Goal: Task Accomplishment & Management: Complete application form

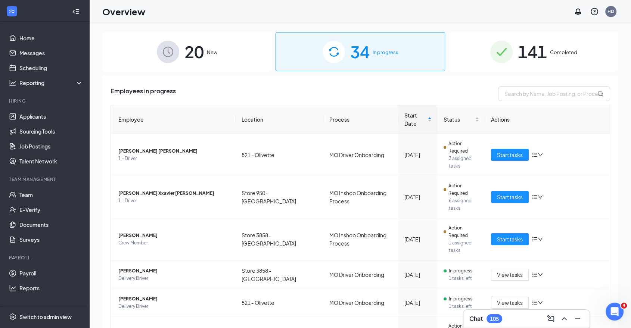
click at [340, 42] on img at bounding box center [334, 52] width 22 height 22
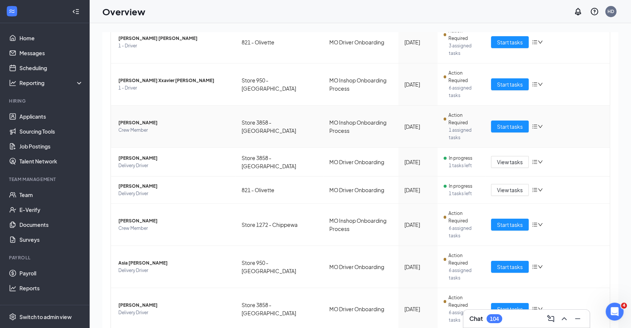
scroll to position [182, 0]
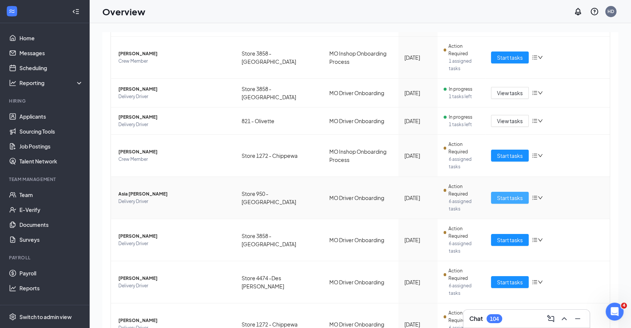
drag, startPoint x: 505, startPoint y: 196, endPoint x: 514, endPoint y: 193, distance: 9.3
click at [514, 194] on span "Start tasks" at bounding box center [510, 198] width 26 height 8
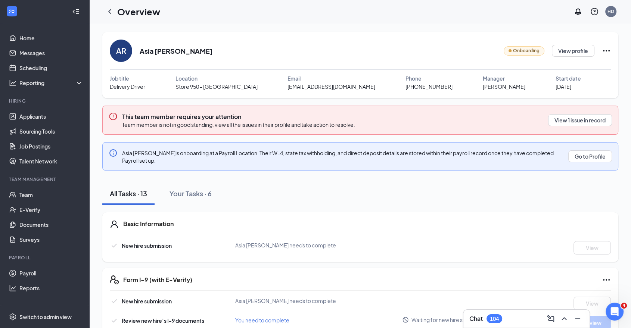
click at [576, 113] on div "This team member requires your attention Team member is not in good standing, v…" at bounding box center [360, 120] width 516 height 29
click at [576, 116] on button "View 1 issue in record" at bounding box center [580, 120] width 64 height 12
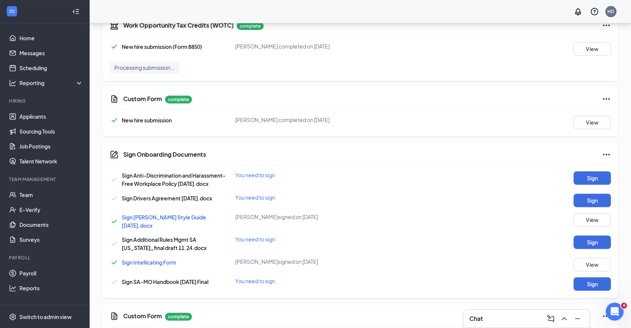
scroll to position [359, 0]
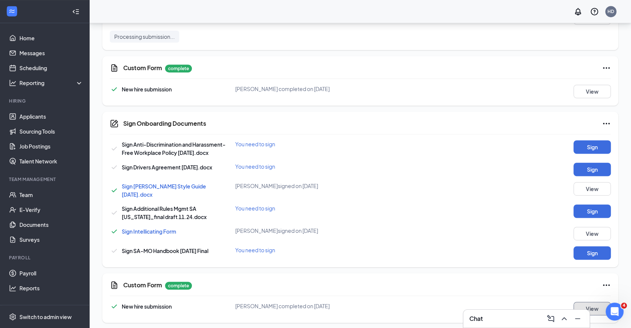
click at [588, 304] on button "View" at bounding box center [591, 308] width 37 height 13
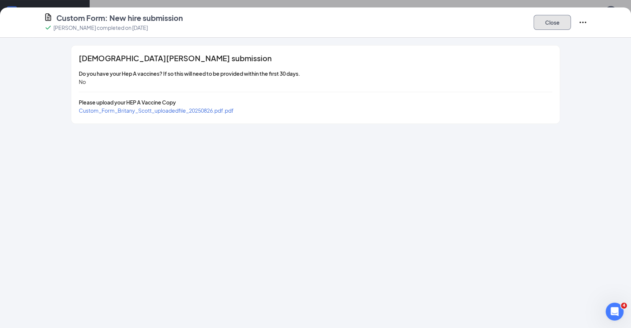
click at [552, 20] on button "Close" at bounding box center [552, 22] width 37 height 15
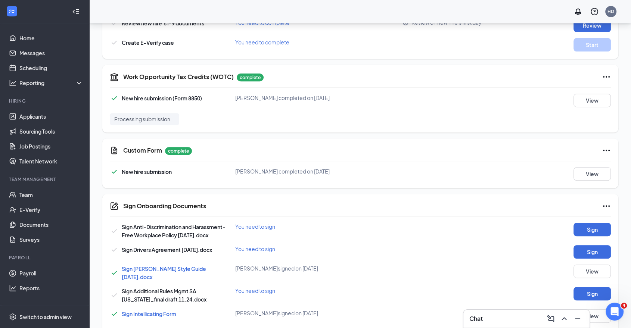
scroll to position [276, 0]
click at [587, 176] on button "View" at bounding box center [591, 174] width 37 height 13
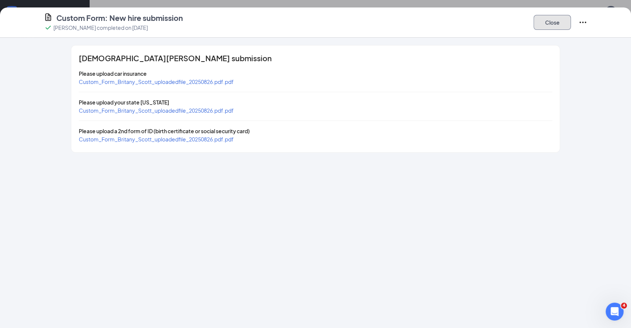
click at [550, 20] on button "Close" at bounding box center [552, 22] width 37 height 15
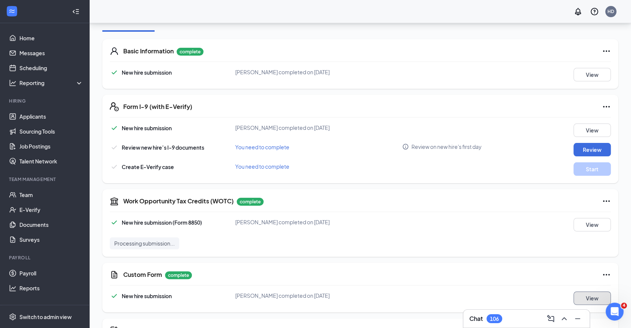
scroll to position [152, 0]
click at [603, 148] on button "Review" at bounding box center [591, 149] width 37 height 13
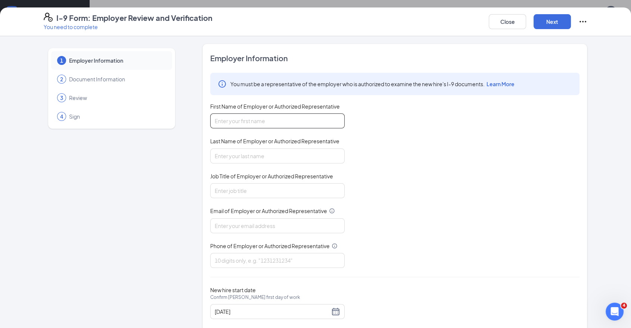
click at [295, 120] on input "First Name of Employer or Authorized Representative" at bounding box center [277, 121] width 134 height 15
type input "[PERSON_NAME]"
type input "f"
type input "F"
type input "R"
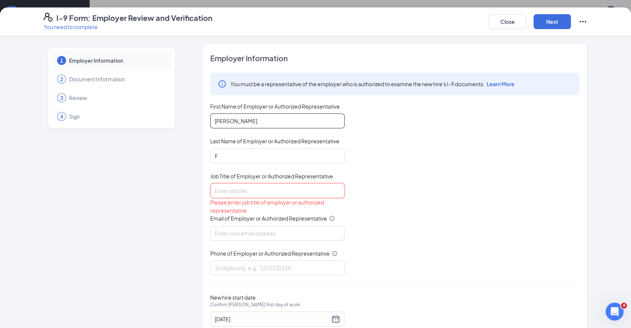
type input "F"
click at [296, 152] on input "F" at bounding box center [277, 156] width 134 height 15
type input "Franklin"
click at [265, 187] on input "Job Title of Employer or Authorized Representative" at bounding box center [277, 190] width 134 height 15
drag, startPoint x: 271, startPoint y: 190, endPoint x: 450, endPoint y: 192, distance: 178.9
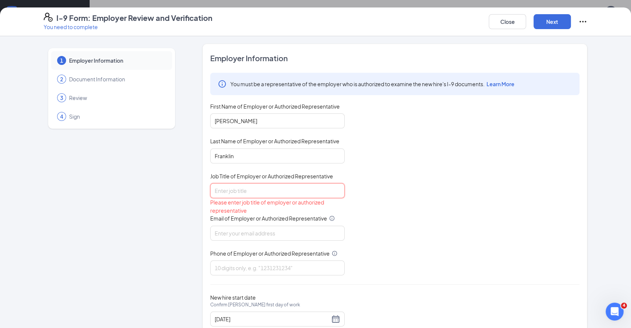
click at [271, 190] on input "Job Title of Employer or Authorized Representative" at bounding box center [277, 190] width 134 height 15
paste input "CEO"
type input "CEO"
click at [451, 192] on div "You must be a representative of the employer who is authorized to examine the n…" at bounding box center [394, 174] width 369 height 203
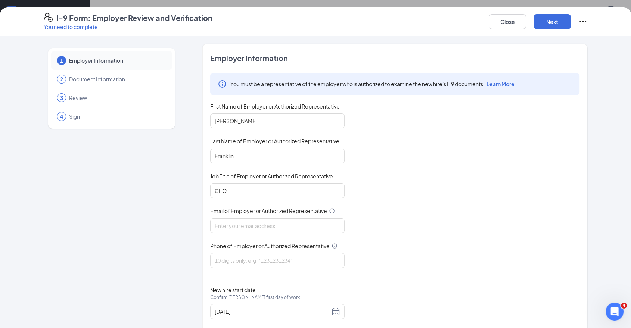
drag, startPoint x: 371, startPoint y: 207, endPoint x: 349, endPoint y: 184, distance: 31.7
click at [372, 207] on div "You must be a representative of the employer who is authorized to examine the n…" at bounding box center [394, 170] width 369 height 195
click at [261, 226] on input "Email of Employer or Authorized Representative" at bounding box center [277, 225] width 134 height 15
paste input "janafranklin40@gmail.com"
type input "janafranklin40@gmail.com"
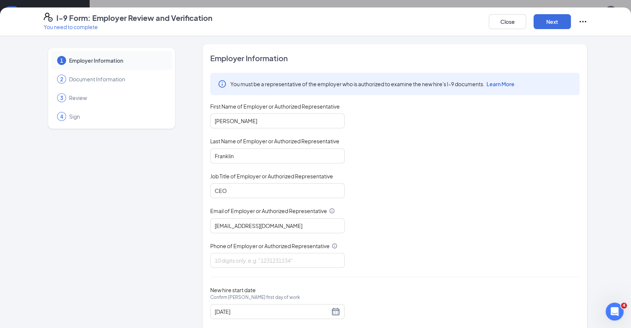
click at [438, 212] on div "You must be a representative of the employer who is authorized to examine the n…" at bounding box center [394, 170] width 369 height 195
click at [304, 255] on input "Phone of Employer or Authorized Representative" at bounding box center [277, 260] width 134 height 15
click at [443, 155] on div "You must be a representative of the employer who is authorized to examine the n…" at bounding box center [394, 170] width 369 height 195
click at [242, 265] on input "Phone of Employer or Authorized Representative" at bounding box center [277, 260] width 134 height 15
paste input "3142876092"
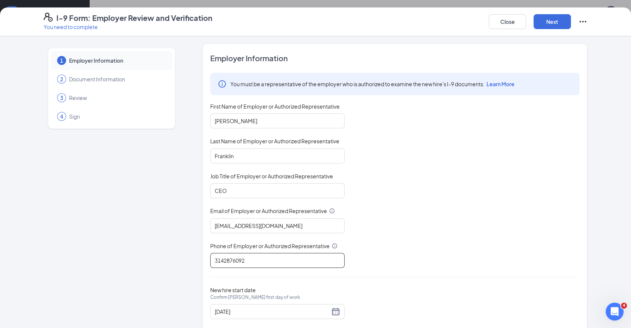
type input "3142876092"
click at [467, 208] on div "You must be a representative of the employer who is authorized to examine the n…" at bounding box center [394, 170] width 369 height 195
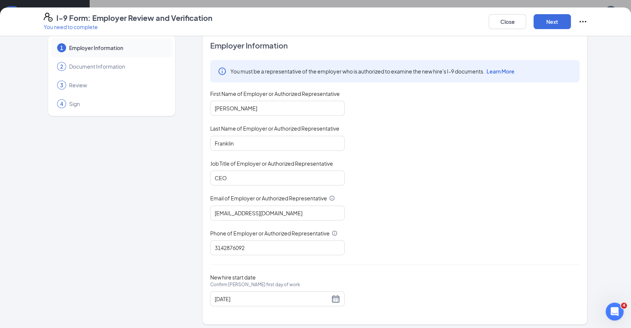
scroll to position [15, 0]
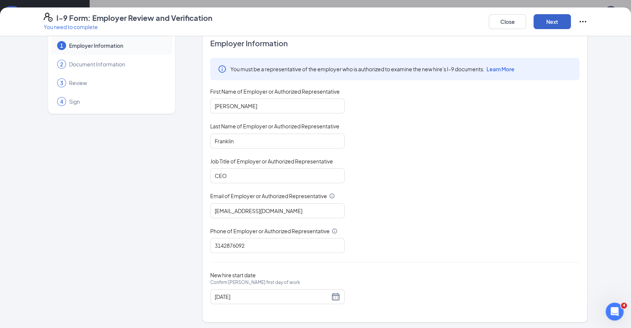
click at [544, 17] on button "Next" at bounding box center [552, 21] width 37 height 15
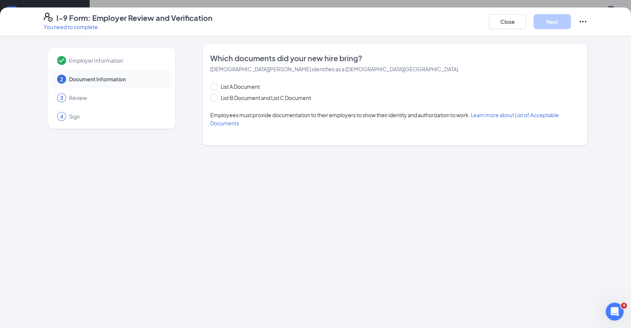
scroll to position [0, 0]
click at [246, 97] on span "List B Document and List C Document" at bounding box center [266, 98] width 96 height 8
click at [215, 97] on input "List B Document and List C Document" at bounding box center [212, 96] width 5 height 5
radio input "true"
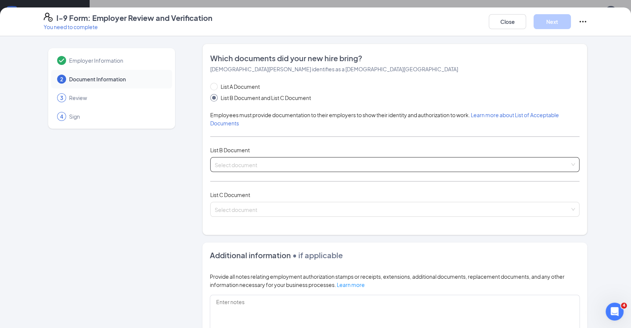
click at [262, 170] on span at bounding box center [392, 165] width 355 height 14
click at [234, 161] on input "search" at bounding box center [392, 163] width 355 height 11
click at [281, 159] on input "search" at bounding box center [392, 163] width 355 height 11
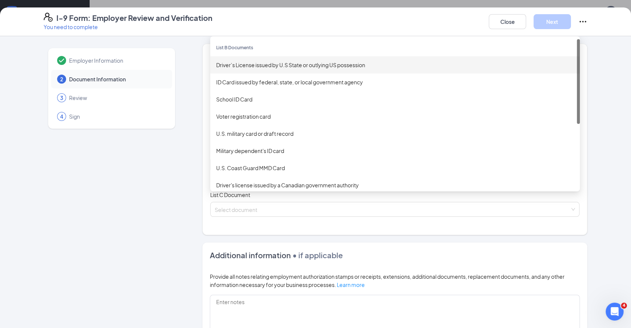
click at [275, 62] on div "Driver’s License issued by U.S State or outlying US possession" at bounding box center [395, 65] width 358 height 8
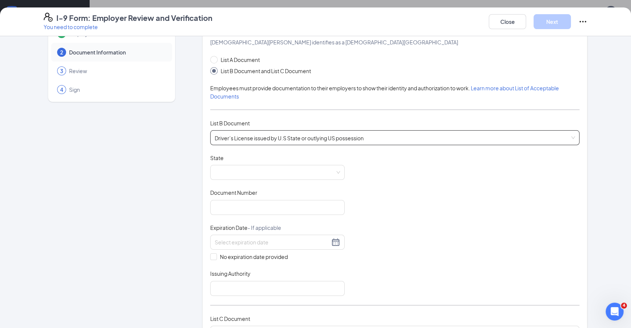
scroll to position [41, 0]
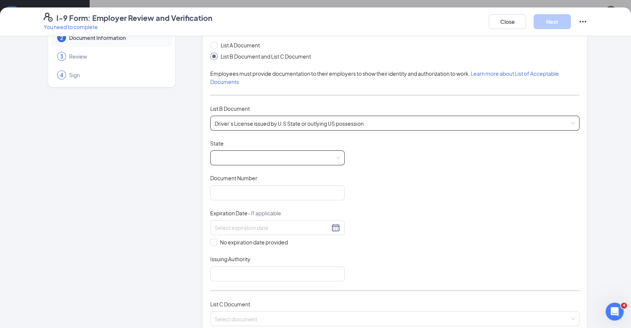
click at [262, 159] on span at bounding box center [277, 158] width 125 height 14
click at [272, 158] on span at bounding box center [277, 158] width 125 height 14
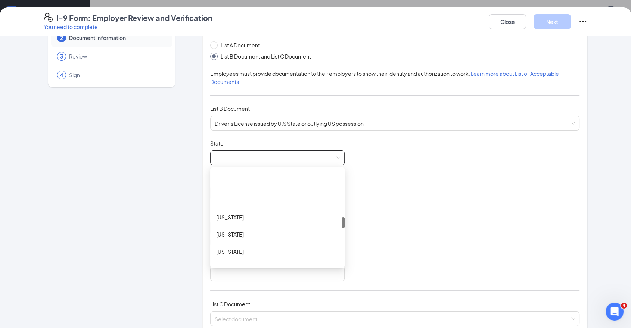
scroll to position [415, 0]
click at [270, 226] on div "Missouri" at bounding box center [277, 227] width 122 height 8
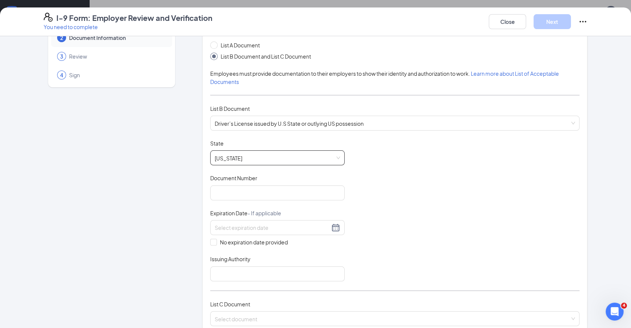
click at [484, 190] on div "Document Title Driver’s License issued by U.S State or outlying US possession S…" at bounding box center [394, 211] width 369 height 142
click at [279, 192] on input "Document Number" at bounding box center [277, 193] width 134 height 15
paste input "U200175029"
type input "U200175029"
click at [424, 192] on div "Document Title Driver’s License issued by U.S State or outlying US possession S…" at bounding box center [394, 211] width 369 height 142
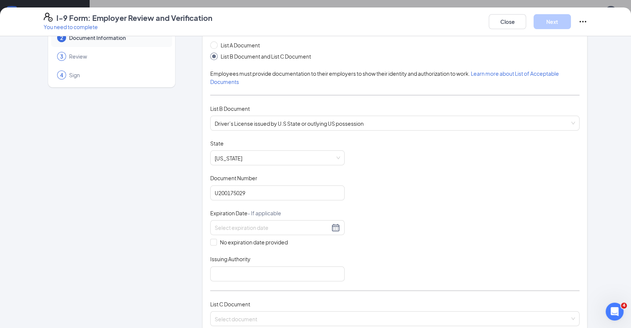
drag, startPoint x: 590, startPoint y: 142, endPoint x: 386, endPoint y: 183, distance: 207.6
click at [590, 142] on div "Employer Information 2 Document Information 3 Review 4 Sign Which documents did…" at bounding box center [315, 268] width 573 height 532
click at [261, 230] on input at bounding box center [272, 228] width 115 height 8
paste input "06/18/2032"
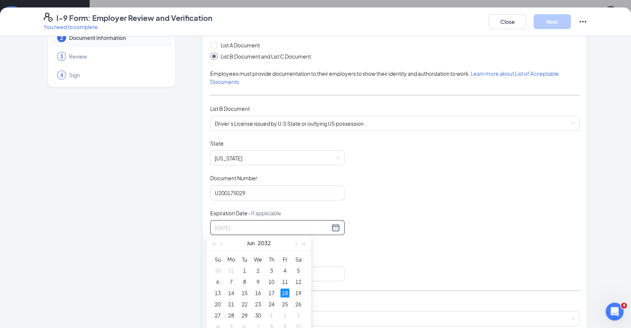
click at [285, 294] on div "18" at bounding box center [284, 293] width 9 height 9
type input "06/18/2032"
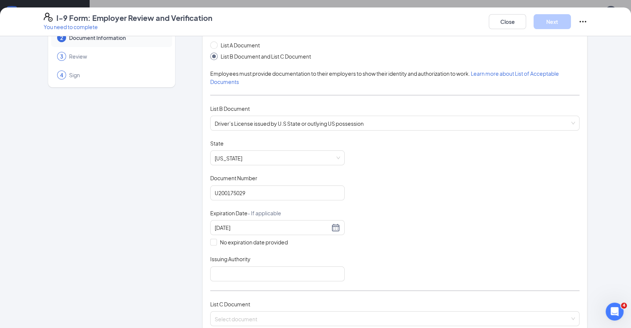
click at [446, 236] on div "Document Title Driver’s License issued by U.S State or outlying US possession S…" at bounding box center [394, 211] width 369 height 142
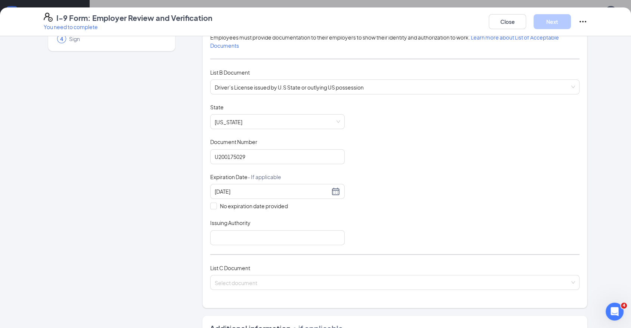
scroll to position [124, 0]
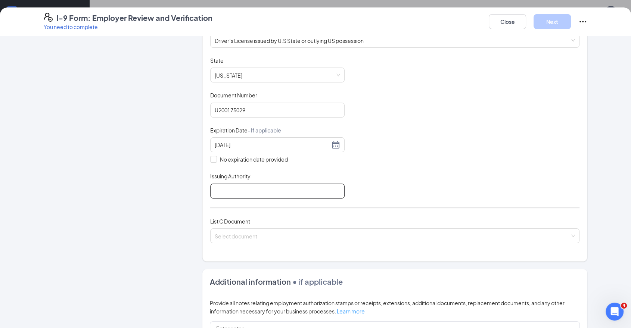
click at [242, 189] on input "Issuing Authority" at bounding box center [277, 191] width 134 height 15
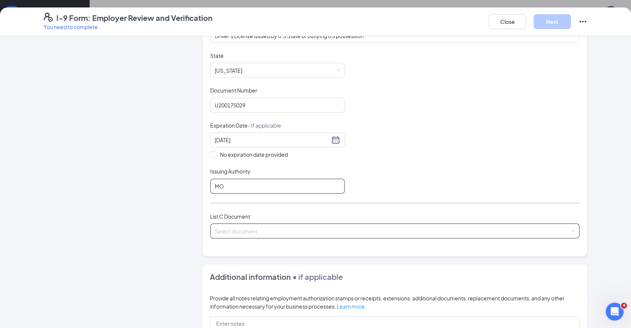
type input "MO"
click at [405, 230] on input "search" at bounding box center [392, 229] width 355 height 11
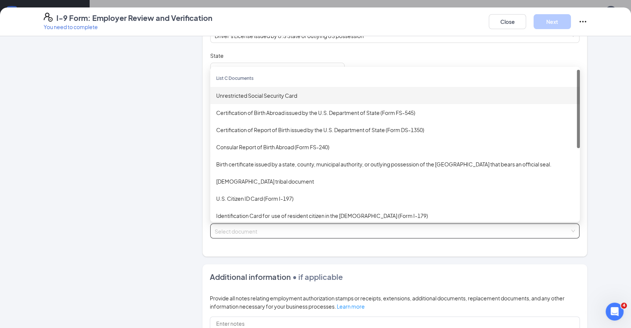
click at [251, 89] on div "Unrestricted Social Security Card" at bounding box center [395, 95] width 370 height 17
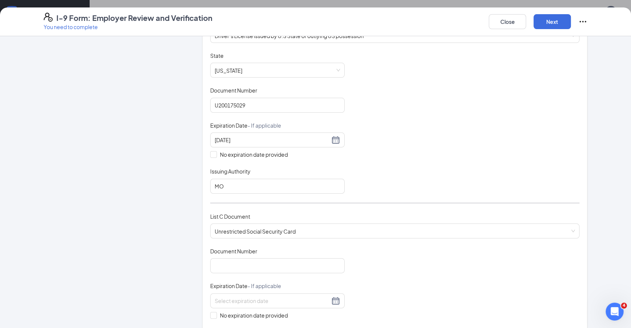
click at [593, 154] on div "Employer Information 2 Document Information 3 Review 4 Sign Which documents did…" at bounding box center [315, 239] width 573 height 648
drag, startPoint x: 242, startPoint y: 268, endPoint x: 274, endPoint y: 268, distance: 32.5
click at [242, 268] on input "Document Number" at bounding box center [277, 265] width 134 height 15
paste input "487067578"
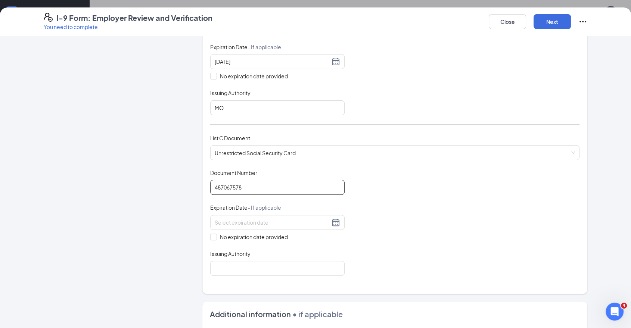
scroll to position [212, 0]
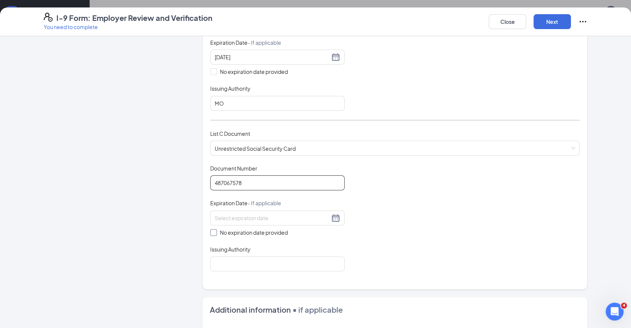
type input "487067578"
click at [272, 228] on span "No expiration date provided" at bounding box center [254, 232] width 74 height 8
click at [215, 229] on input "No expiration date provided" at bounding box center [212, 231] width 5 height 5
checkbox input "true"
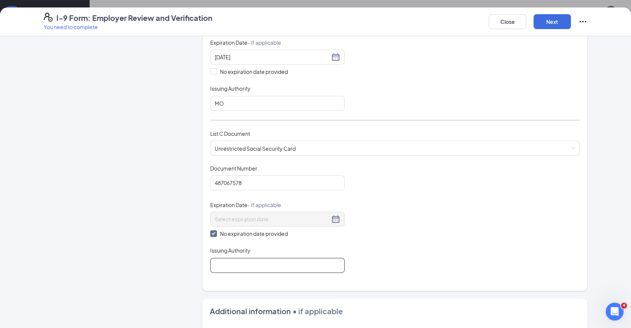
click at [270, 259] on input "Issuing Authority" at bounding box center [277, 265] width 134 height 15
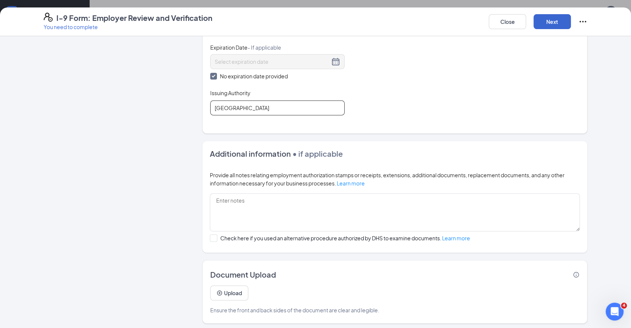
type input "USA"
click at [551, 20] on button "Next" at bounding box center [552, 21] width 37 height 15
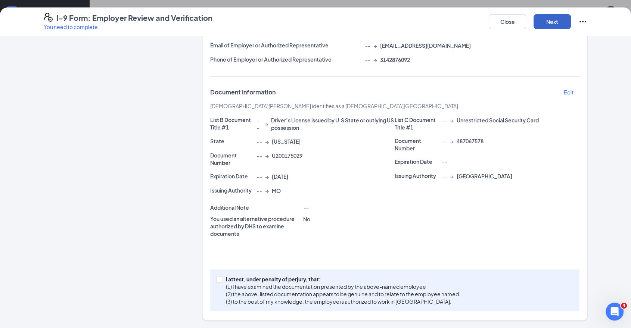
scroll to position [104, 0]
click at [223, 278] on span "I attest, under penalty of perjury, that: (1) I have examined the documentation…" at bounding box center [342, 291] width 239 height 30
click at [220, 278] on input "I attest, under penalty of perjury, that: (1) I have examined the documentation…" at bounding box center [218, 279] width 5 height 5
checkbox input "true"
click at [564, 26] on button "Next" at bounding box center [552, 21] width 37 height 15
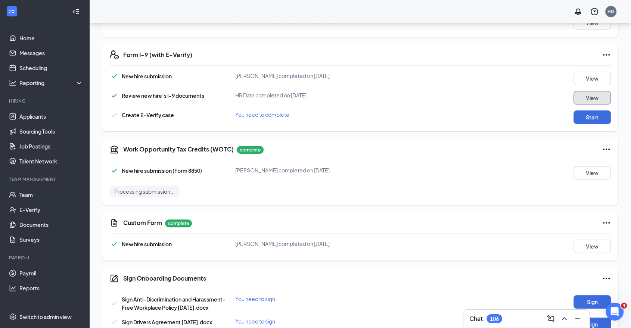
scroll to position [221, 0]
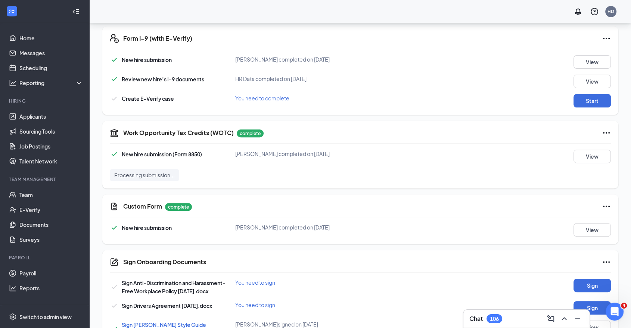
click at [591, 93] on div "New hire submission Britany Scott completed on Aug 25, 2025 View Review new hir…" at bounding box center [360, 81] width 501 height 52
click at [590, 98] on button "Start" at bounding box center [591, 100] width 37 height 13
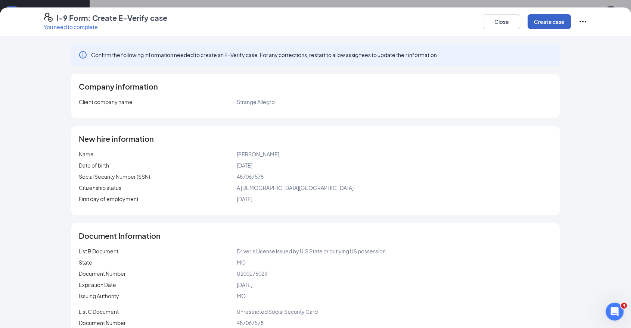
click at [559, 24] on button "Create case" at bounding box center [549, 21] width 43 height 15
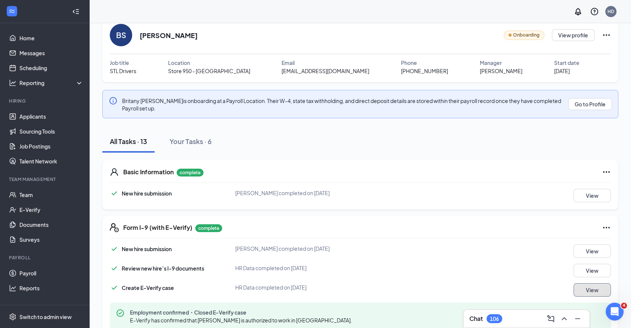
scroll to position [0, 0]
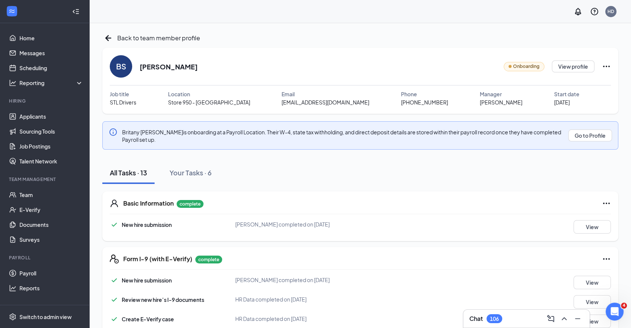
click at [198, 105] on span "Store 950 - Brentwood" at bounding box center [209, 102] width 82 height 8
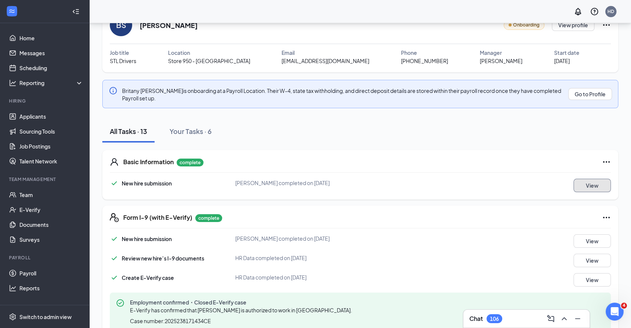
click at [587, 181] on button "View" at bounding box center [591, 185] width 37 height 13
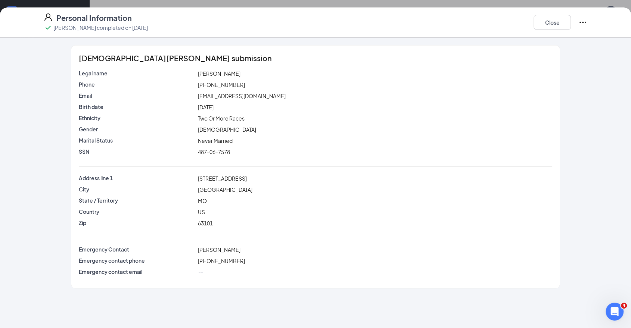
drag, startPoint x: 239, startPoint y: 80, endPoint x: 215, endPoint y: 83, distance: 24.5
click at [172, 84] on div "Legal name Britany Scott Phone (314) 574-5328 Email scottbritany535@gmail.com B…" at bounding box center [315, 114] width 473 height 90
click at [246, 83] on div "(314) 574-5328" at bounding box center [374, 85] width 357 height 8
drag, startPoint x: 246, startPoint y: 83, endPoint x: 185, endPoint y: 83, distance: 61.6
click at [185, 83] on div "Phone (314) 574-5328" at bounding box center [315, 85] width 476 height 8
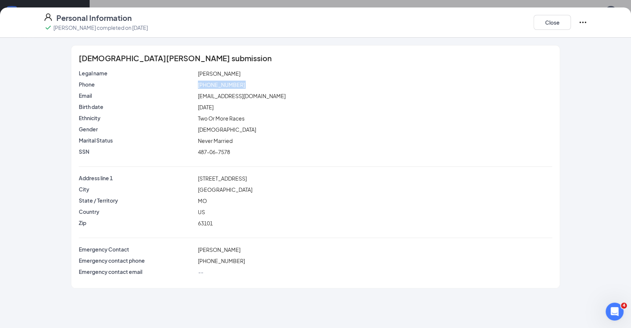
copy div "(314) 574-5328"
drag, startPoint x: 239, startPoint y: 247, endPoint x: 187, endPoint y: 248, distance: 51.5
click at [190, 250] on div "Emergency Contact Devin Hamilton" at bounding box center [315, 250] width 476 height 8
copy div "Devin Hamilton"
drag, startPoint x: 242, startPoint y: 264, endPoint x: 191, endPoint y: 262, distance: 50.8
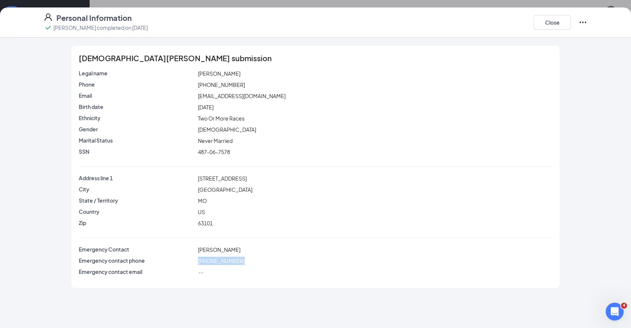
click at [189, 265] on div "Emergency contact phone (314) 526-1230" at bounding box center [315, 262] width 473 height 11
click at [244, 262] on div "(314) 526-1230" at bounding box center [374, 261] width 357 height 8
copy div "(314) 526-1230"
drag, startPoint x: 244, startPoint y: 259, endPoint x: 180, endPoint y: 257, distance: 63.9
click at [180, 257] on div "Emergency contact phone (314) 526-1230" at bounding box center [315, 261] width 476 height 8
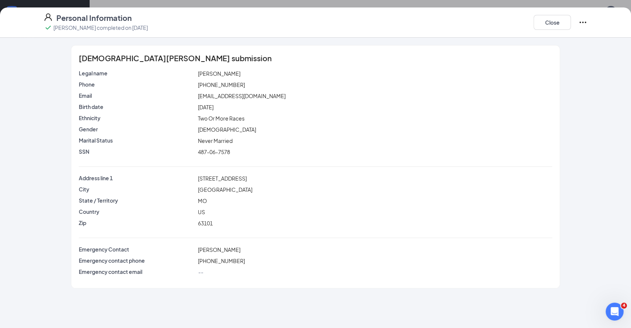
drag, startPoint x: 261, startPoint y: 138, endPoint x: 258, endPoint y: 107, distance: 31.5
click at [261, 138] on div "Never Married" at bounding box center [374, 141] width 357 height 8
copy div "scottbritany535@gmail.com"
drag, startPoint x: 275, startPoint y: 96, endPoint x: 184, endPoint y: 102, distance: 90.9
click at [184, 102] on div "Email scottbritany535@gmail.com" at bounding box center [315, 97] width 473 height 11
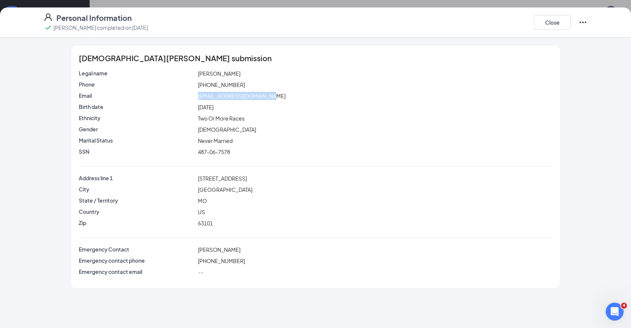
drag, startPoint x: 247, startPoint y: 175, endPoint x: 187, endPoint y: 176, distance: 60.1
click at [187, 176] on div "Address line 1 800 Olive St, 905" at bounding box center [315, 178] width 476 height 8
copy div "800 Olive St, 905"
copy div "St Louis"
drag, startPoint x: 221, startPoint y: 191, endPoint x: 177, endPoint y: 190, distance: 44.1
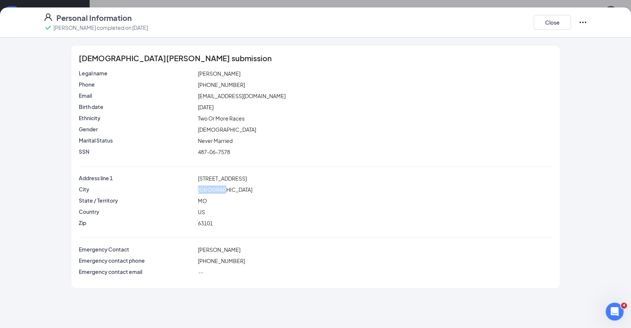
click at [177, 190] on div "City St Louis" at bounding box center [315, 190] width 476 height 8
click at [209, 221] on span "63101" at bounding box center [205, 223] width 15 height 7
copy div "63101"
drag, startPoint x: 217, startPoint y: 225, endPoint x: 172, endPoint y: 225, distance: 44.8
click at [173, 225] on div "Zip 63101" at bounding box center [315, 223] width 476 height 8
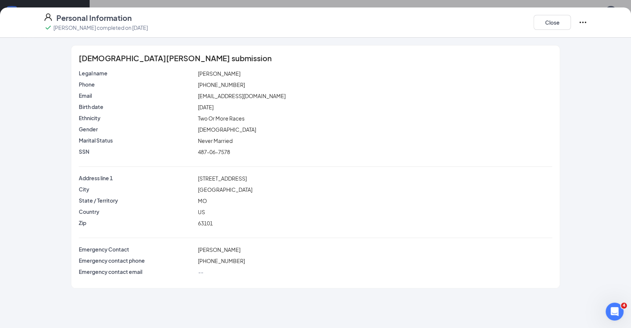
click at [245, 113] on div "Birth date Tue Jun 18, 1991" at bounding box center [315, 108] width 473 height 11
drag, startPoint x: 235, startPoint y: 114, endPoint x: 246, endPoint y: 91, distance: 25.2
click at [235, 114] on div "Legal name Britany Scott Phone (314) 574-5328 Email scottbritany535@gmail.com B…" at bounding box center [315, 114] width 473 height 90
click at [553, 30] on div "Close" at bounding box center [561, 22] width 54 height 19
click at [553, 27] on button "Close" at bounding box center [552, 22] width 37 height 15
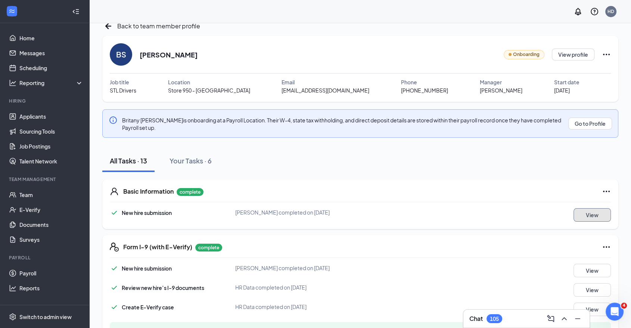
scroll to position [0, 0]
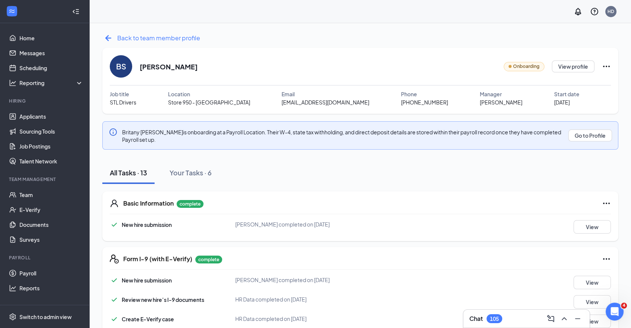
click at [114, 35] on icon "ArrowLeftNew" at bounding box center [108, 38] width 12 height 12
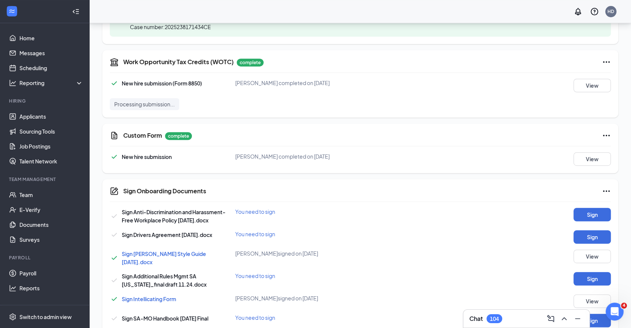
scroll to position [406, 0]
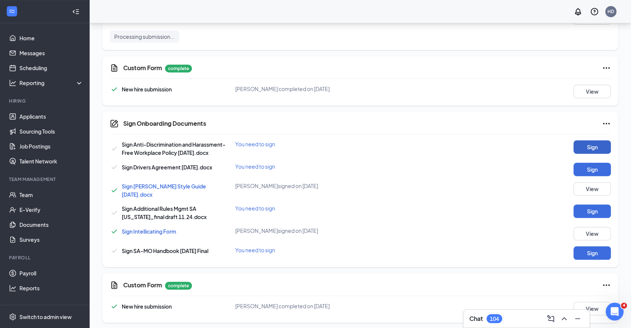
click at [599, 146] on button "Sign" at bounding box center [591, 146] width 37 height 13
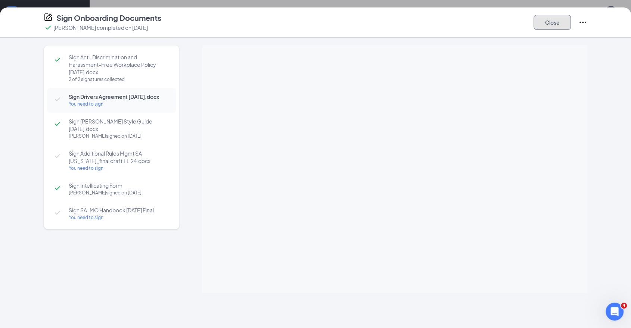
click at [549, 29] on button "Close" at bounding box center [552, 22] width 37 height 15
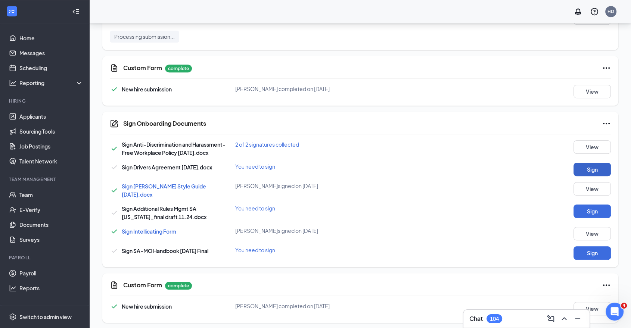
click at [591, 167] on button "Sign" at bounding box center [591, 169] width 37 height 13
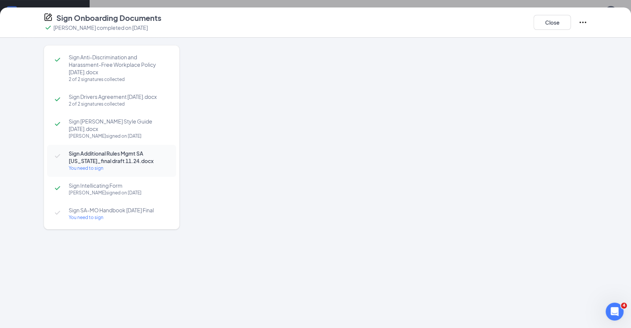
click at [388, 133] on div at bounding box center [394, 169] width 385 height 248
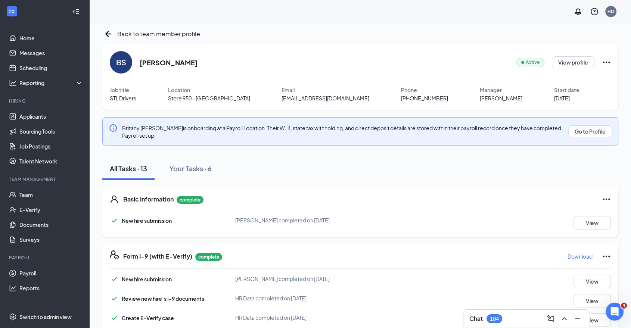
scroll to position [0, 0]
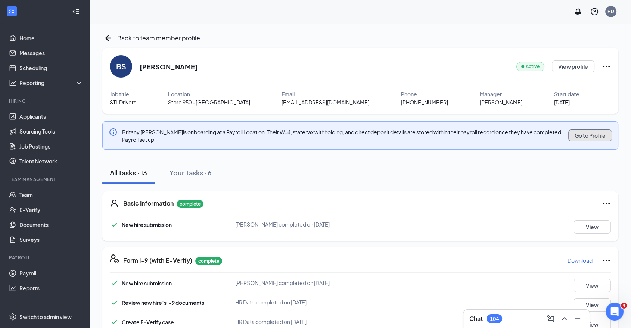
click at [602, 139] on button "Go to Profile" at bounding box center [590, 136] width 44 height 12
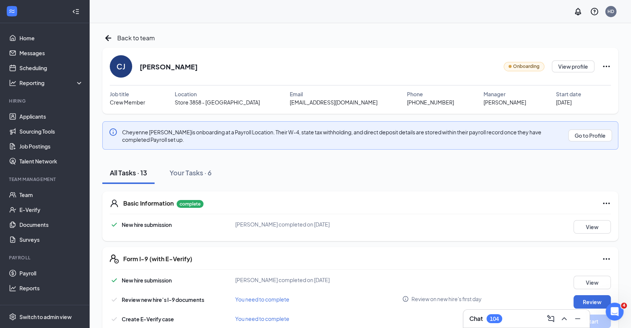
click at [604, 66] on icon "Ellipses" at bounding box center [606, 66] width 7 height 1
click at [534, 81] on div "Share onboarding link" at bounding box center [573, 83] width 107 height 7
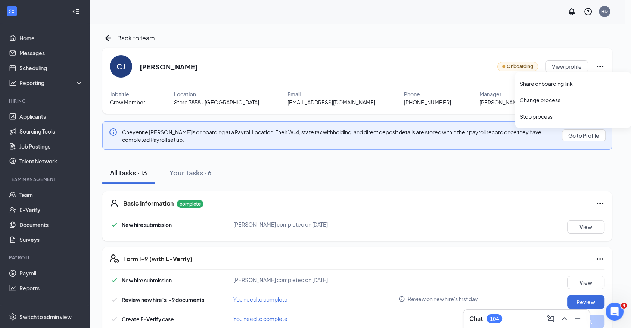
type textarea "Hi Cheyenne, This is a gentle reminder to complete your onboarding before your …"
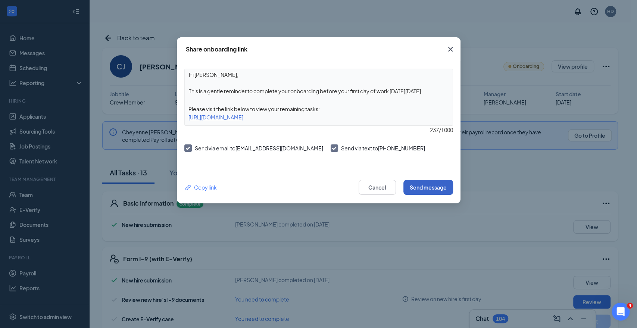
click at [422, 189] on button "Send message" at bounding box center [429, 187] width 50 height 15
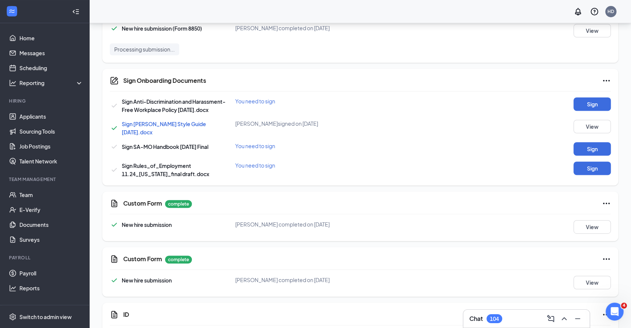
scroll to position [395, 0]
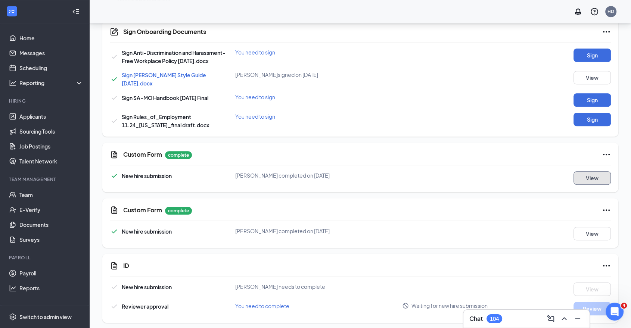
click at [598, 173] on button "View" at bounding box center [591, 177] width 37 height 13
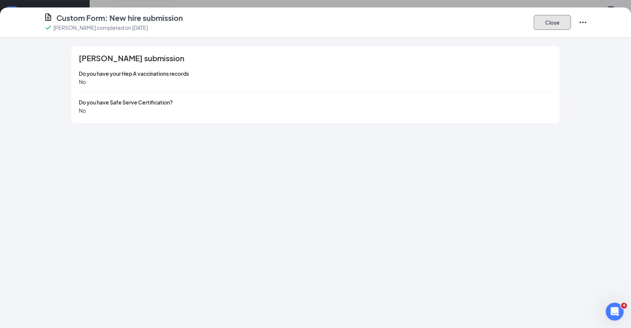
drag, startPoint x: 544, startPoint y: 18, endPoint x: 573, endPoint y: 104, distance: 91.2
click at [544, 20] on button "Close" at bounding box center [552, 22] width 37 height 15
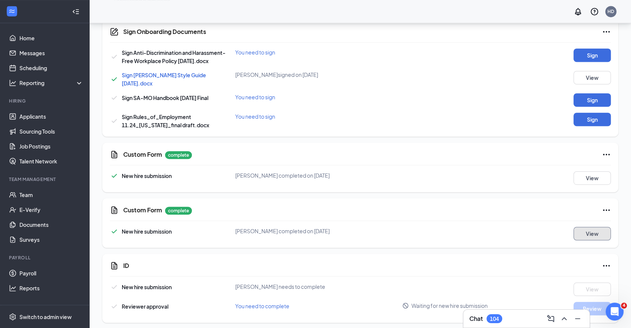
click at [586, 227] on button "View" at bounding box center [591, 233] width 37 height 13
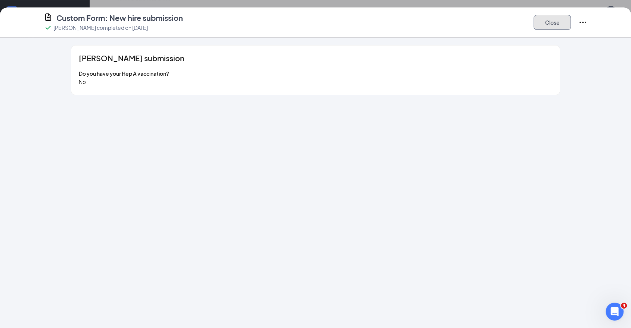
click at [553, 24] on button "Close" at bounding box center [552, 22] width 37 height 15
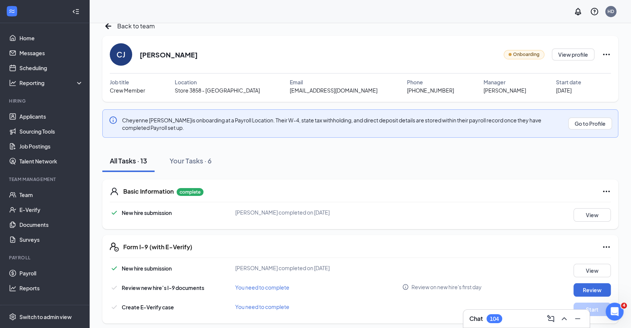
scroll to position [0, 0]
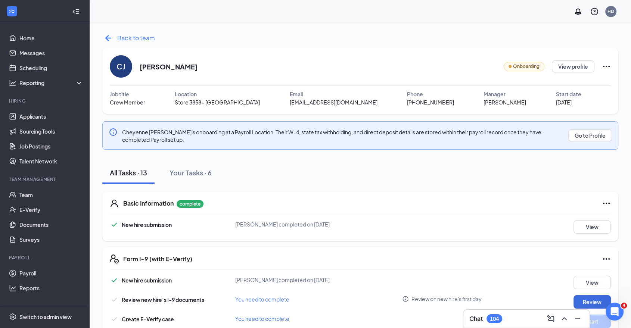
click at [112, 35] on icon "ArrowLeftNew" at bounding box center [108, 38] width 12 height 12
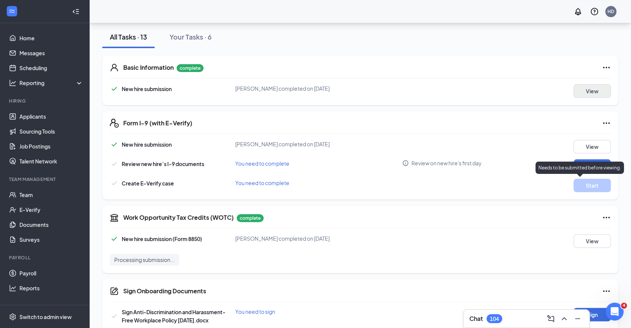
scroll to position [105, 0]
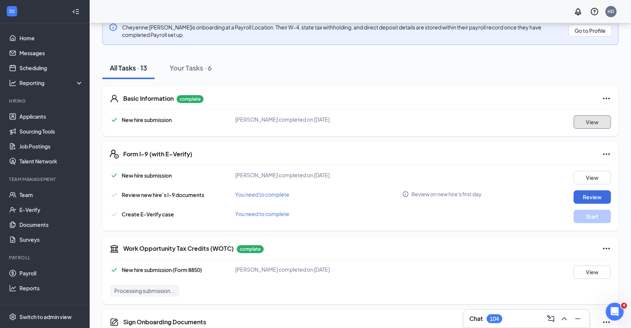
click at [585, 119] on button "View" at bounding box center [591, 121] width 37 height 13
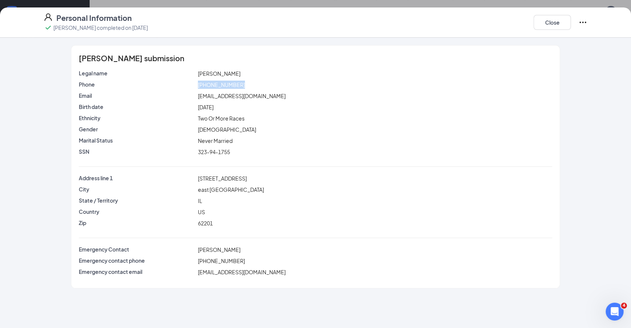
drag, startPoint x: 244, startPoint y: 83, endPoint x: 193, endPoint y: 85, distance: 50.8
click at [193, 85] on div "Phone (618) 702-2873" at bounding box center [315, 85] width 476 height 8
click at [233, 85] on span "(618) 702-2873" at bounding box center [221, 84] width 47 height 7
copy div "(618) 702-2873"
drag, startPoint x: 242, startPoint y: 83, endPoint x: 190, endPoint y: 82, distance: 51.9
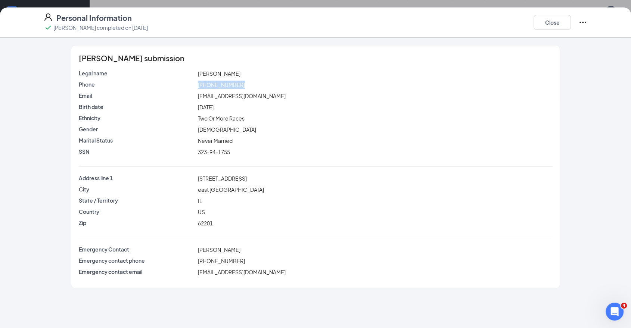
click at [190, 82] on div "Phone (618) 702-2873" at bounding box center [315, 85] width 476 height 8
click at [563, 15] on div "Close" at bounding box center [561, 22] width 54 height 19
click at [562, 19] on button "Close" at bounding box center [552, 22] width 37 height 15
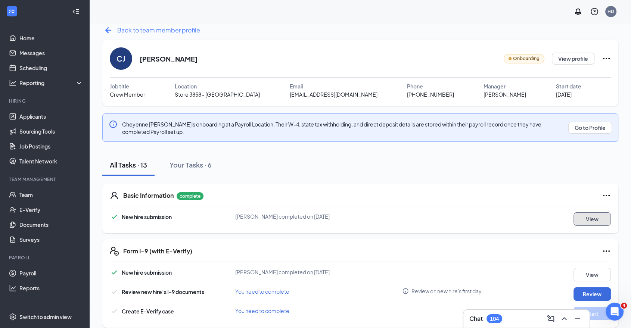
scroll to position [0, 0]
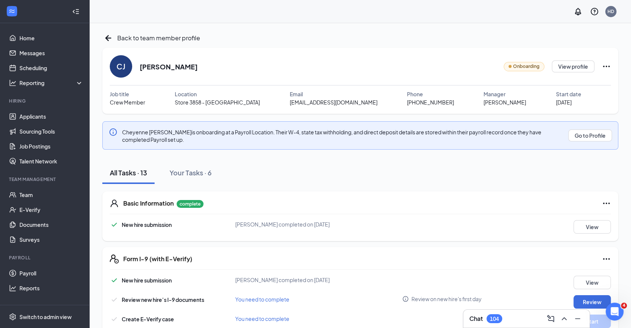
drag, startPoint x: 205, startPoint y: 62, endPoint x: 173, endPoint y: 69, distance: 32.8
click at [173, 69] on div "CJ Cheyenne Johnson Onboarding View profile" at bounding box center [360, 66] width 501 height 22
drag, startPoint x: 142, startPoint y: 67, endPoint x: 171, endPoint y: 70, distance: 29.6
click at [171, 70] on h2 "Cheyenne Johnson" at bounding box center [169, 66] width 58 height 9
copy h2 "Cheyenne"
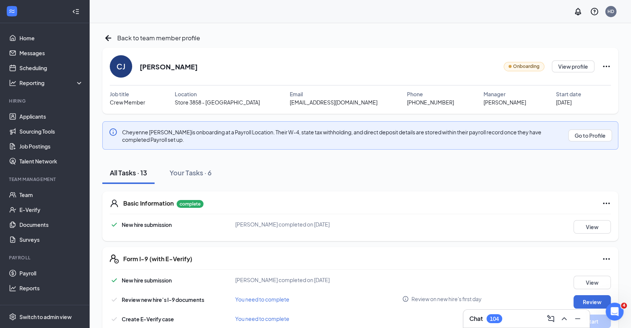
click at [228, 56] on div "CJ Cheyenne Johnson Onboarding View profile" at bounding box center [360, 66] width 501 height 22
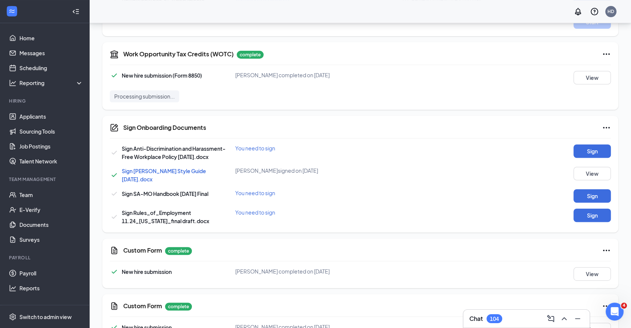
scroll to position [188, 0]
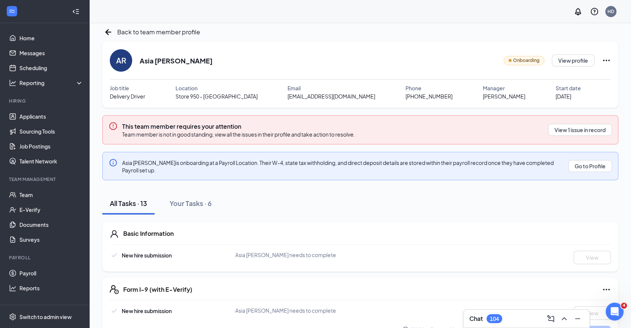
scroll to position [4, 0]
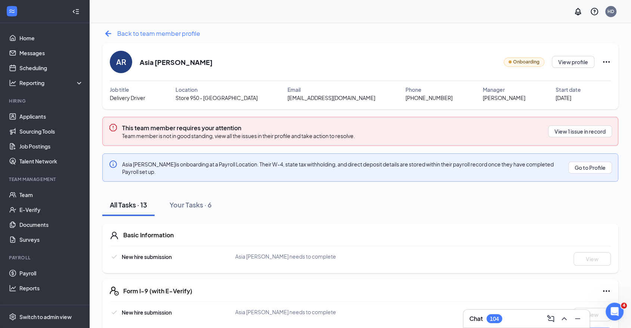
click at [105, 33] on icon "ArrowLeftNew" at bounding box center [108, 34] width 6 height 6
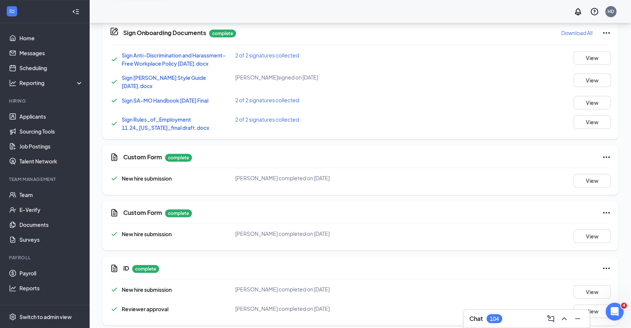
scroll to position [398, 0]
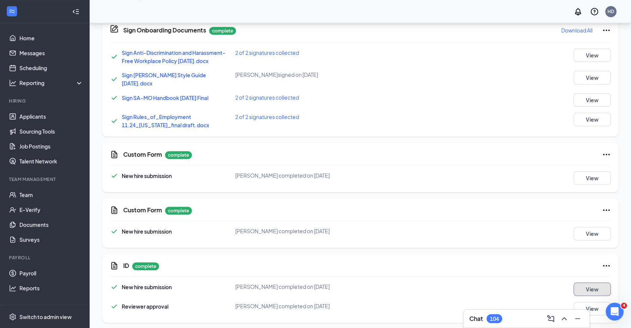
click at [587, 291] on button "View" at bounding box center [591, 289] width 37 height 13
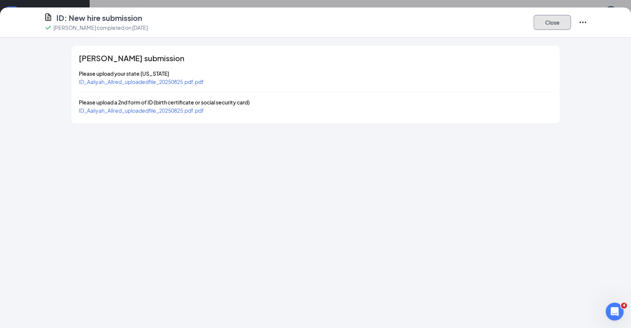
click at [552, 27] on button "Close" at bounding box center [552, 22] width 37 height 15
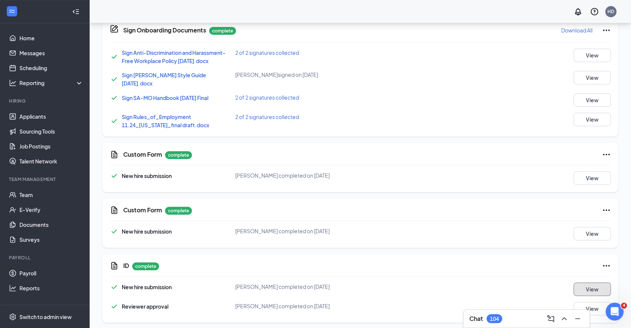
click at [588, 283] on button "View" at bounding box center [591, 289] width 37 height 13
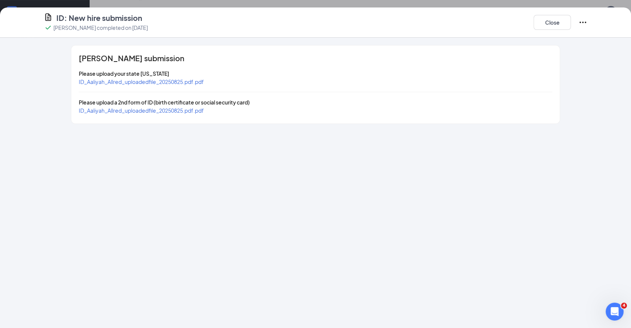
drag, startPoint x: 176, startPoint y: 105, endPoint x: 159, endPoint y: 109, distance: 17.9
click at [566, 23] on button "Close" at bounding box center [552, 22] width 37 height 15
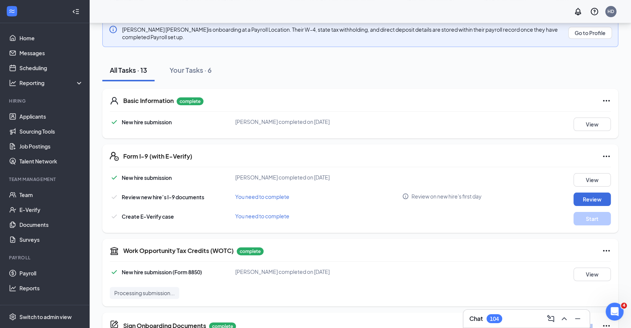
scroll to position [108, 0]
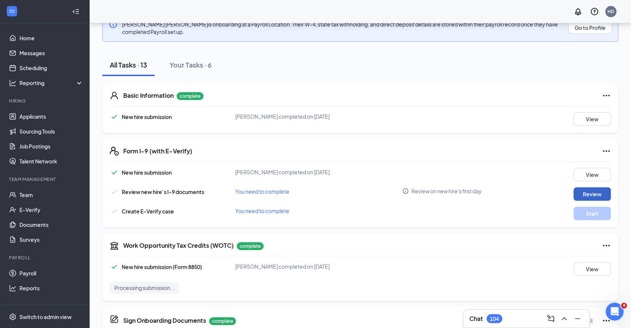
click at [603, 193] on button "Review" at bounding box center [591, 193] width 37 height 13
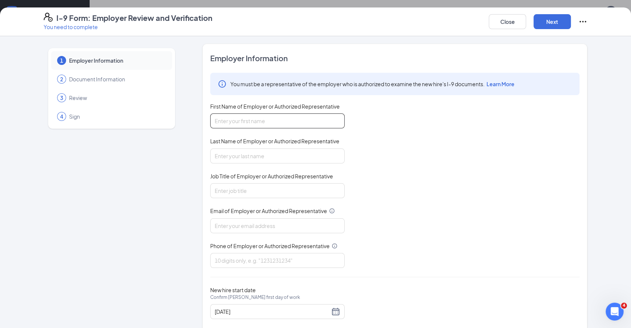
click at [268, 124] on input "First Name of Employer or Authorized Representative" at bounding box center [277, 121] width 134 height 15
type input "Jana"
type input "Franklin"
type input "CEO"
drag, startPoint x: 251, startPoint y: 224, endPoint x: 255, endPoint y: 223, distance: 4.2
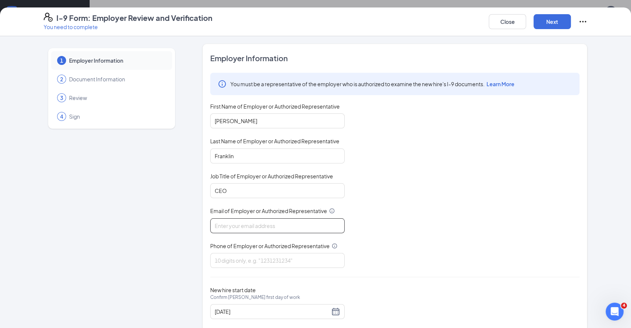
click at [251, 224] on input "Email of Employer or Authorized Representative" at bounding box center [277, 225] width 134 height 15
click at [332, 224] on input "Email of Employer or Authorized Representative" at bounding box center [277, 225] width 134 height 15
click at [252, 235] on div "You must be a representative of the employer who is authorized to examine the n…" at bounding box center [394, 170] width 369 height 195
click at [262, 227] on input "Email of Employer or Authorized Representative" at bounding box center [277, 225] width 134 height 15
paste input "janafranklin40@gmail.com"
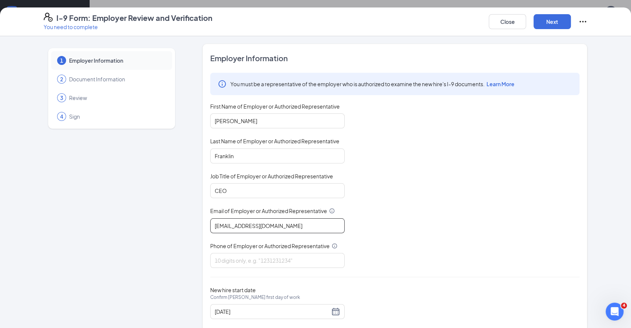
type input "janafranklin40@gmail.com"
click at [401, 219] on div "You must be a representative of the employer who is authorized to examine the n…" at bounding box center [394, 170] width 369 height 195
click at [275, 258] on input "Phone of Employer or Authorized Representative" at bounding box center [277, 260] width 134 height 15
click at [231, 256] on input "Phone of Employer or Authorized Representative" at bounding box center [277, 260] width 134 height 15
paste input "3142876092"
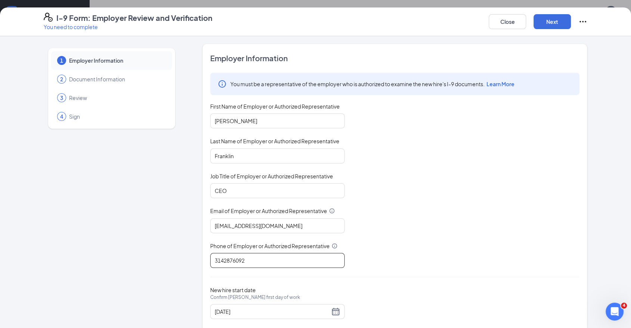
type input "3142876092"
drag, startPoint x: 463, startPoint y: 252, endPoint x: 572, endPoint y: 242, distance: 109.8
click at [576, 241] on div "You must be a representative of the employer who is authorized to examine the n…" at bounding box center [394, 170] width 369 height 195
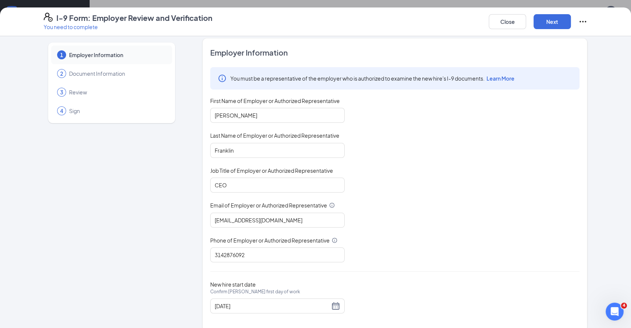
scroll to position [15, 0]
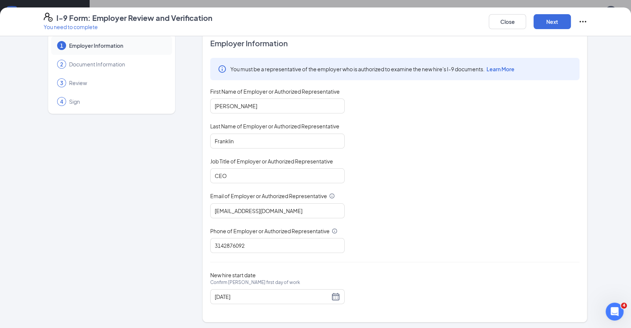
drag, startPoint x: 493, startPoint y: 253, endPoint x: 558, endPoint y: 72, distance: 191.7
click at [495, 247] on div "Employer Information You must be a representative of the employer who is author…" at bounding box center [394, 175] width 369 height 275
click at [563, 20] on button "Next" at bounding box center [552, 21] width 37 height 15
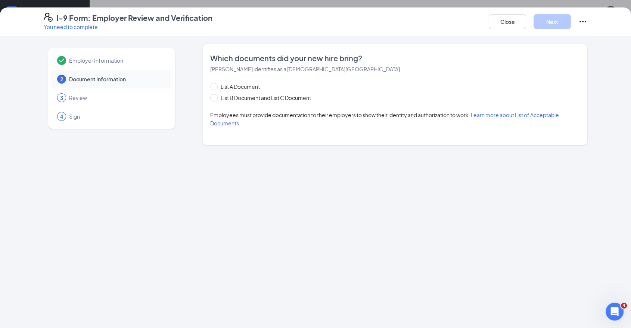
scroll to position [0, 0]
click at [298, 101] on span "List B Document and List C Document" at bounding box center [266, 98] width 96 height 8
click at [215, 99] on input "List B Document and List C Document" at bounding box center [212, 96] width 5 height 5
radio input "true"
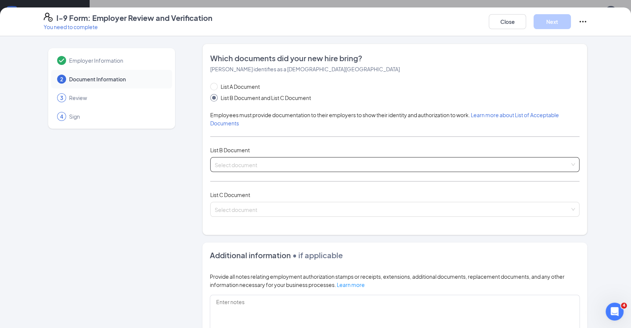
drag, startPoint x: 237, startPoint y: 165, endPoint x: 242, endPoint y: 151, distance: 14.3
click at [238, 165] on input "search" at bounding box center [392, 163] width 355 height 11
click at [272, 166] on input "search" at bounding box center [392, 163] width 355 height 11
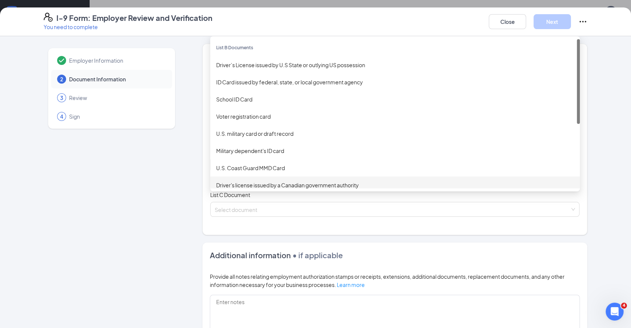
scroll to position [66, 0]
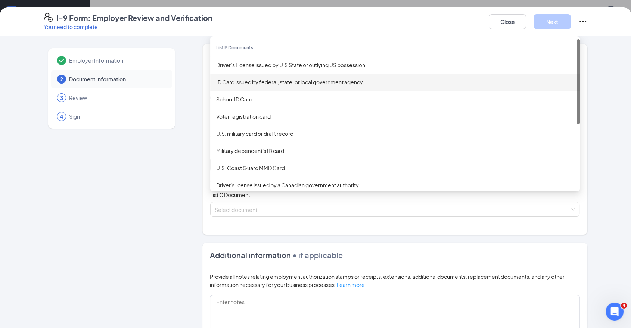
click at [327, 86] on div "ID Card issued by federal, state, or local government agency" at bounding box center [395, 82] width 370 height 17
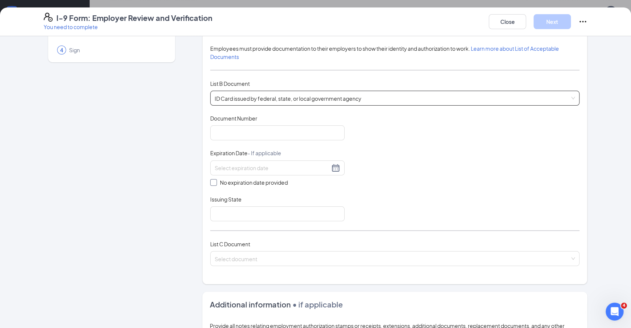
scroll to position [83, 0]
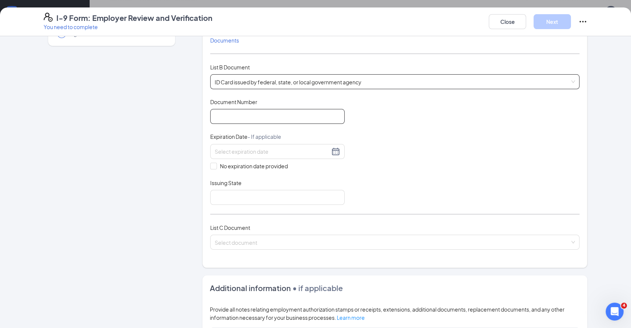
drag, startPoint x: 292, startPoint y: 110, endPoint x: 289, endPoint y: 116, distance: 6.5
click at [290, 115] on input "Document Number" at bounding box center [277, 116] width 134 height 15
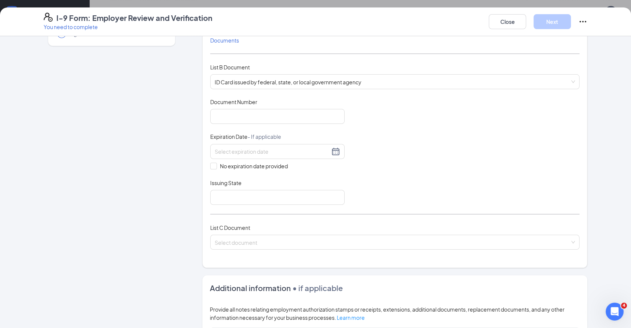
drag, startPoint x: 573, startPoint y: 118, endPoint x: 467, endPoint y: 184, distance: 125.6
click at [574, 118] on div "Document Title ID Card issued by federal, state, or local government agency Doc…" at bounding box center [394, 151] width 369 height 107
drag, startPoint x: 278, startPoint y: 116, endPoint x: 285, endPoint y: 121, distance: 8.3
click at [278, 116] on input "Document Number" at bounding box center [277, 116] width 134 height 15
paste input "46301305878A"
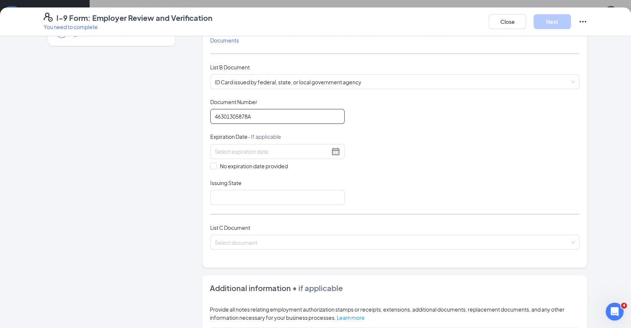
type input "46301305878A"
drag, startPoint x: 523, startPoint y: 144, endPoint x: 502, endPoint y: 145, distance: 20.9
click at [523, 144] on div "Document Title ID Card issued by federal, state, or local government agency Doc…" at bounding box center [394, 151] width 369 height 107
click at [274, 172] on div "Document Title ID Card issued by federal, state, or local government agency Doc…" at bounding box center [394, 151] width 369 height 107
drag, startPoint x: 497, startPoint y: 168, endPoint x: 459, endPoint y: 164, distance: 38.0
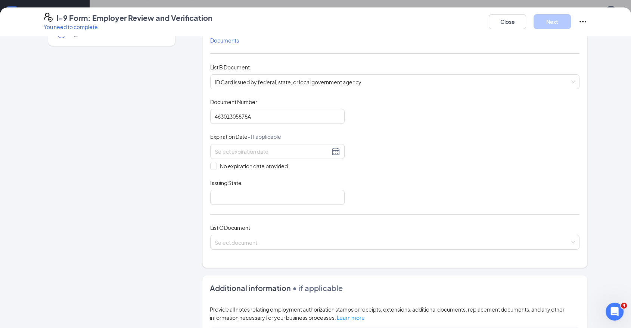
click at [497, 168] on div "Document Title ID Card issued by federal, state, or local government agency Doc…" at bounding box center [394, 151] width 369 height 107
click at [262, 148] on input at bounding box center [272, 151] width 115 height 8
paste input "12/30/2026"
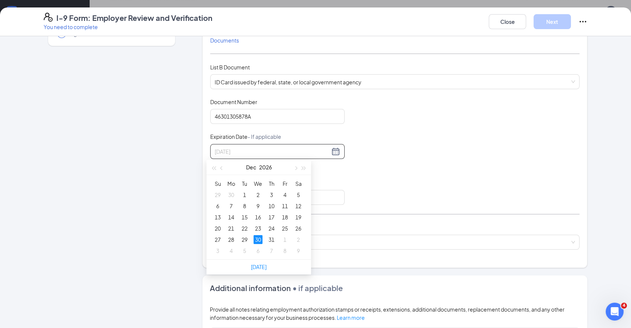
click at [263, 240] on td "30" at bounding box center [257, 239] width 13 height 11
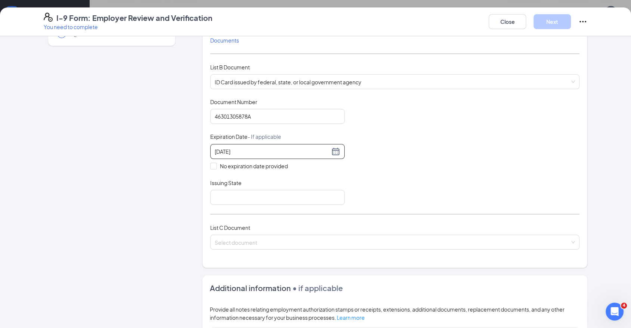
type input "12/30/2026"
click at [556, 177] on div "Document Title ID Card issued by federal, state, or local government agency Doc…" at bounding box center [394, 151] width 369 height 107
click at [309, 198] on input "Issuing State" at bounding box center [277, 197] width 134 height 15
type input "IL"
click at [290, 240] on input "search" at bounding box center [392, 240] width 355 height 11
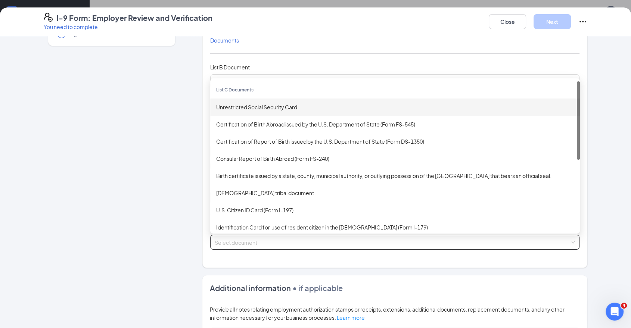
click at [282, 111] on div "Unrestricted Social Security Card" at bounding box center [395, 107] width 370 height 17
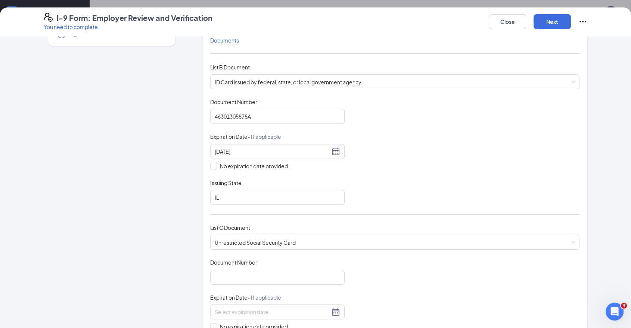
drag, startPoint x: 577, startPoint y: 154, endPoint x: 550, endPoint y: 159, distance: 27.3
click at [577, 154] on div "Which documents did your new hire bring? Aaliyah Allred identifies as a citizen…" at bounding box center [394, 172] width 385 height 423
click at [252, 276] on input "Document Number" at bounding box center [277, 277] width 134 height 15
paste input "493235260"
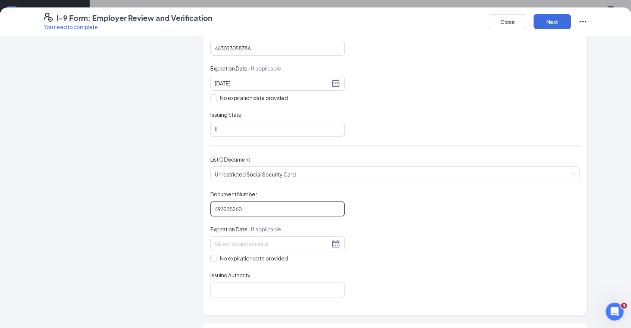
scroll to position [166, 0]
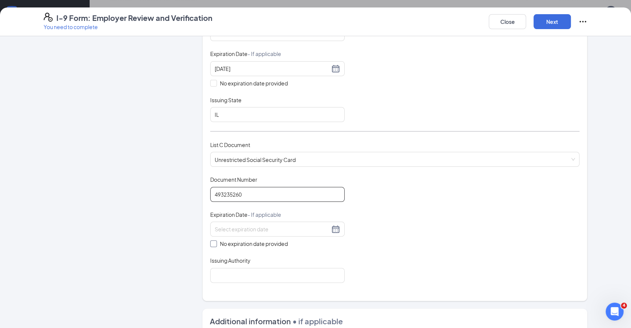
type input "493235260"
click at [275, 240] on span "No expiration date provided" at bounding box center [254, 244] width 74 height 8
click at [215, 240] on input "No expiration date provided" at bounding box center [212, 242] width 5 height 5
checkbox input "true"
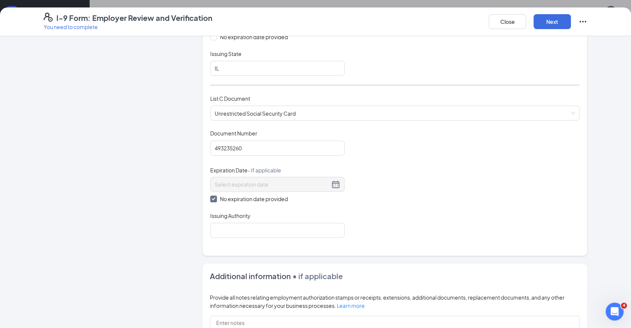
scroll to position [249, 0]
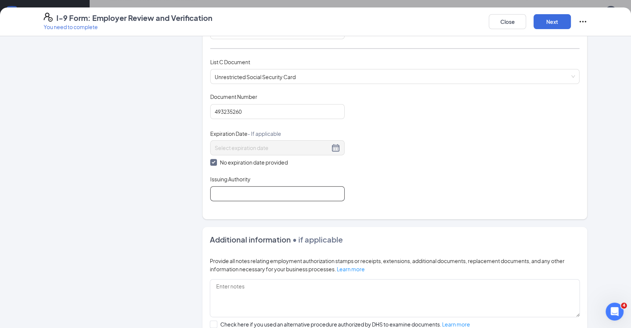
click at [287, 191] on input "Issuing Authority" at bounding box center [277, 193] width 134 height 15
click at [251, 87] on div "List C Document Unrestricted Social Security Card Unrestricted Social Security …" at bounding box center [394, 75] width 369 height 35
click at [570, 19] on button "Next" at bounding box center [552, 21] width 37 height 15
click at [289, 181] on div "Issuing Authority" at bounding box center [277, 180] width 134 height 11
click at [289, 187] on input "Issuing Authority" at bounding box center [277, 193] width 134 height 15
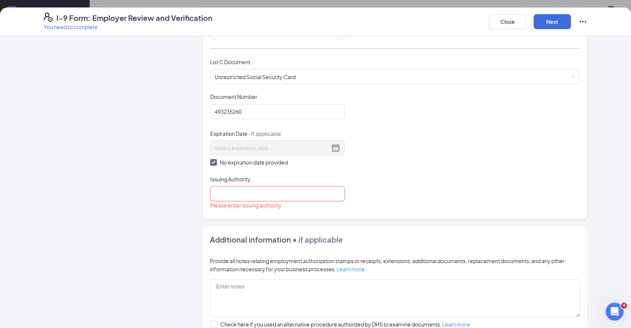
type input "USA"
click at [550, 24] on button "Next" at bounding box center [552, 21] width 37 height 15
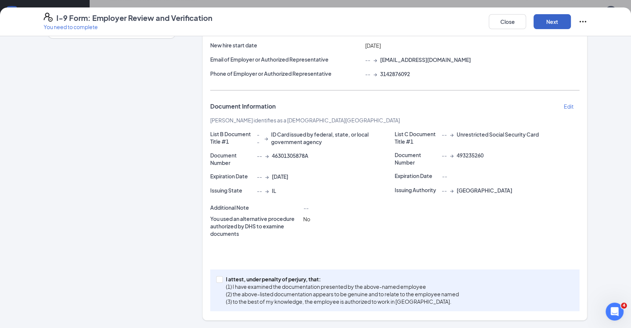
scroll to position [90, 0]
click at [217, 280] on input "I attest, under penalty of perjury, that: (1) I have examined the documentation…" at bounding box center [218, 279] width 5 height 5
checkbox input "true"
click at [560, 27] on button "Next" at bounding box center [552, 21] width 37 height 15
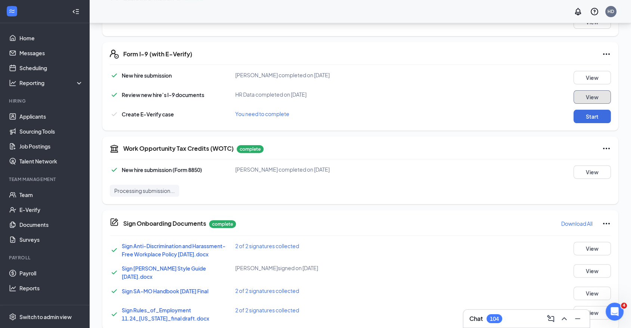
scroll to position [191, 0]
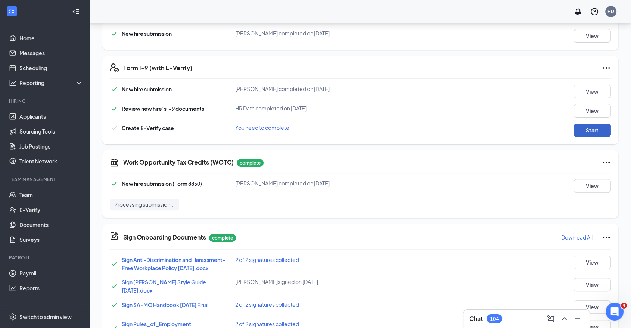
click at [586, 126] on button "Start" at bounding box center [591, 130] width 37 height 13
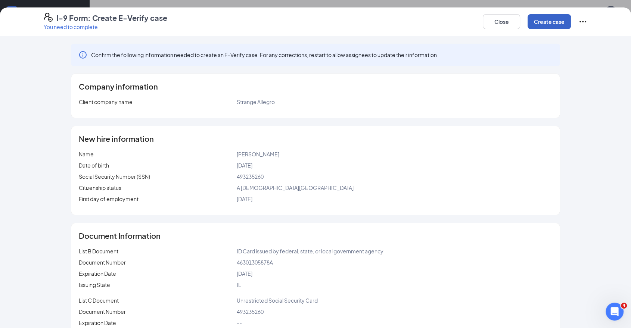
click at [535, 26] on button "Create case" at bounding box center [549, 21] width 43 height 15
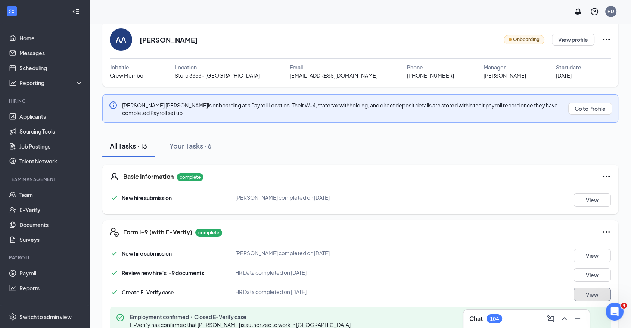
scroll to position [0, 0]
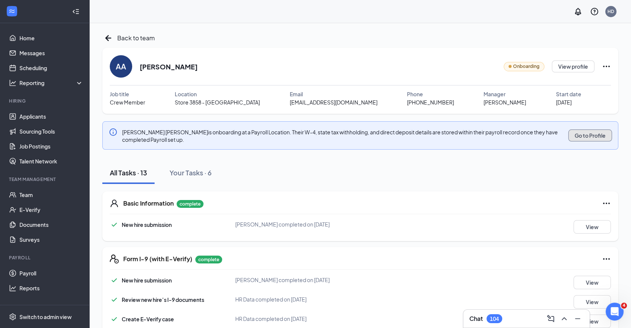
drag, startPoint x: 597, startPoint y: 138, endPoint x: 512, endPoint y: 171, distance: 91.8
click at [584, 223] on button "View" at bounding box center [591, 226] width 37 height 13
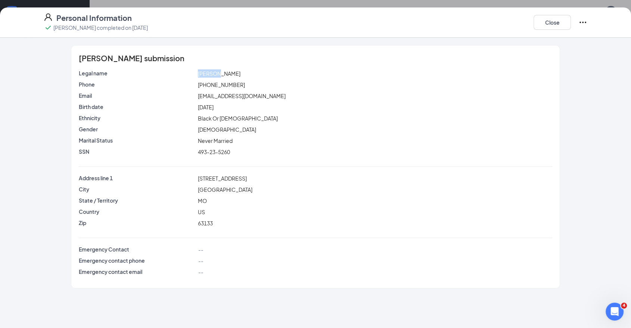
drag, startPoint x: 215, startPoint y: 74, endPoint x: 182, endPoint y: 74, distance: 32.5
click at [182, 74] on div "Legal name Aaliyah Allred" at bounding box center [315, 73] width 476 height 8
copy div "Aaliyah"
copy span "llred"
drag, startPoint x: 234, startPoint y: 74, endPoint x: 218, endPoint y: 75, distance: 15.7
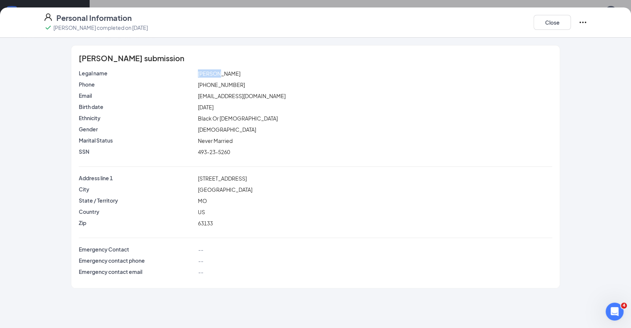
click at [218, 75] on div "Aaliyah Allred" at bounding box center [374, 73] width 357 height 8
drag, startPoint x: 217, startPoint y: 74, endPoint x: 247, endPoint y: 76, distance: 29.9
click at [245, 76] on div "Aaliyah Allred" at bounding box center [374, 73] width 357 height 8
copy span "Allred"
drag, startPoint x: 242, startPoint y: 83, endPoint x: 185, endPoint y: 73, distance: 57.2
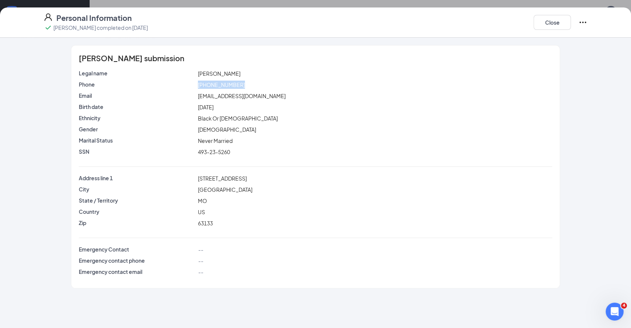
click at [187, 84] on div "Phone (314) 408-3392" at bounding box center [315, 85] width 476 height 8
copy div "(314) 408-3392"
drag, startPoint x: 252, startPoint y: 176, endPoint x: 187, endPoint y: 178, distance: 65.0
click at [187, 178] on div "Address line 1 1600 castle park" at bounding box center [315, 178] width 476 height 8
copy div "1600 castle park"
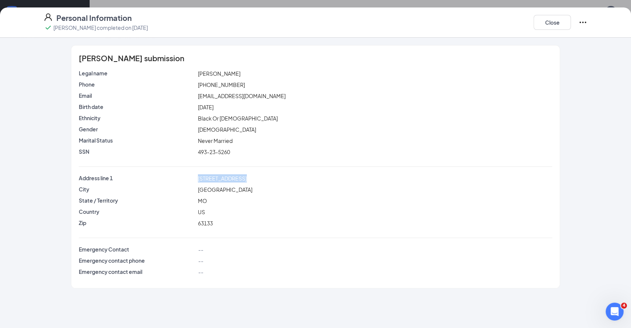
drag, startPoint x: 227, startPoint y: 193, endPoint x: 180, endPoint y: 189, distance: 47.7
click at [184, 193] on div "City Saint Louis county" at bounding box center [315, 190] width 476 height 8
copy div "Saint Louis county"
click at [234, 207] on div "State / Territory MO" at bounding box center [315, 202] width 473 height 11
drag, startPoint x: 221, startPoint y: 214, endPoint x: 220, endPoint y: 220, distance: 6.4
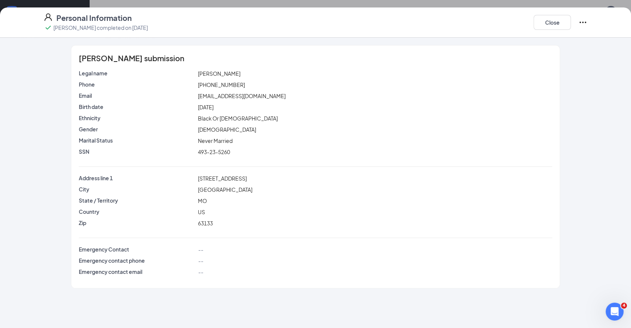
click at [220, 218] on div "Country US" at bounding box center [315, 213] width 473 height 11
copy div "63133"
drag, startPoint x: 214, startPoint y: 223, endPoint x: 190, endPoint y: 225, distance: 24.3
click at [190, 225] on div "Zip 63133" at bounding box center [315, 223] width 476 height 8
drag, startPoint x: 565, startPoint y: 20, endPoint x: 545, endPoint y: 62, distance: 46.8
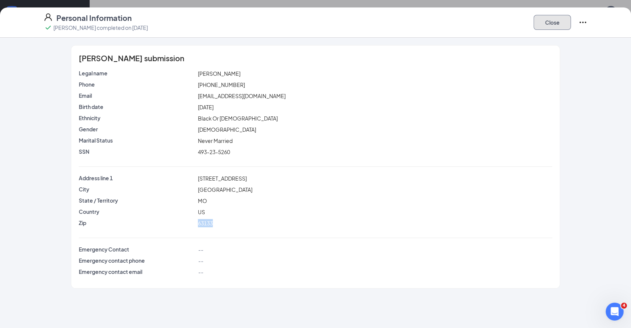
click at [565, 21] on button "Close" at bounding box center [552, 22] width 37 height 15
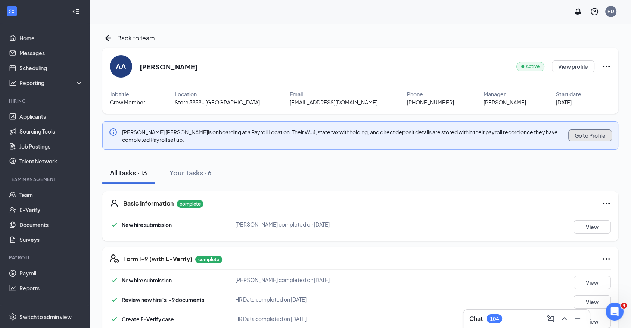
click at [589, 134] on button "Go to Profile" at bounding box center [590, 136] width 44 height 12
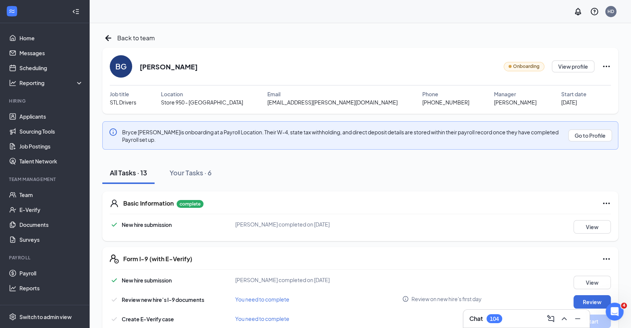
click at [607, 63] on icon "Ellipses" at bounding box center [606, 66] width 9 height 9
click at [576, 83] on div "Share onboarding link" at bounding box center [573, 83] width 107 height 7
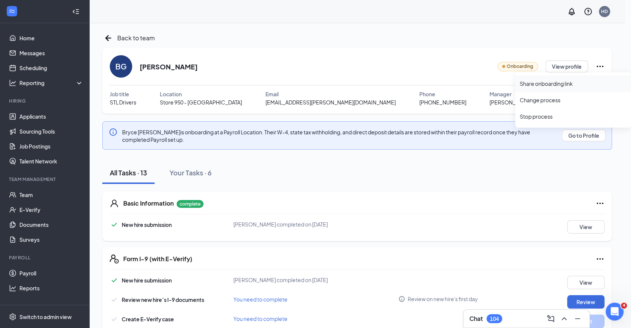
type textarea "Hi [PERSON_NAME], This is a gentle reminder to complete your onboarding before …"
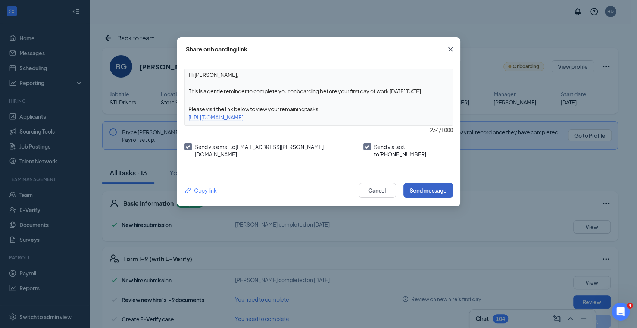
click at [442, 192] on button "Send message" at bounding box center [429, 190] width 50 height 15
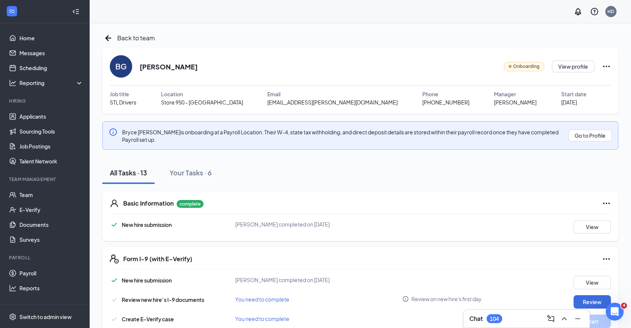
click at [609, 64] on icon "Ellipses" at bounding box center [606, 66] width 9 height 9
click at [590, 81] on div "Share onboarding link" at bounding box center [573, 83] width 107 height 7
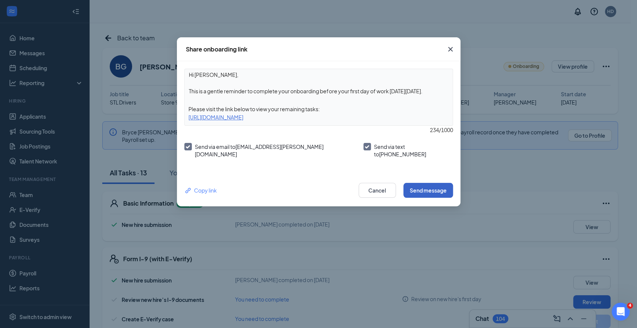
click at [438, 183] on button "Send message" at bounding box center [429, 190] width 50 height 15
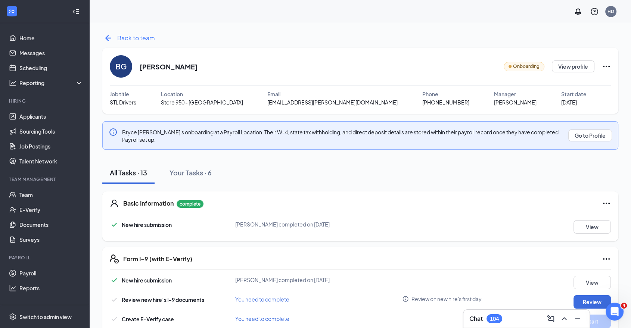
click at [108, 37] on icon "ArrowLeftNew" at bounding box center [108, 38] width 12 height 12
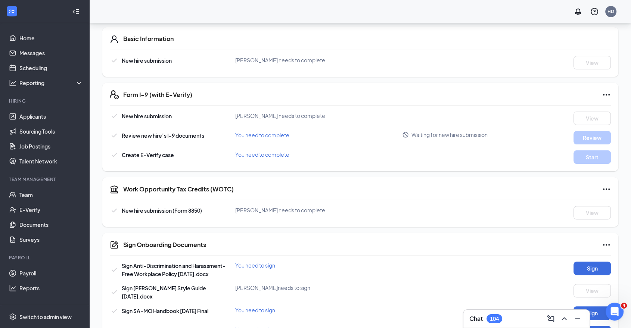
scroll to position [4, 0]
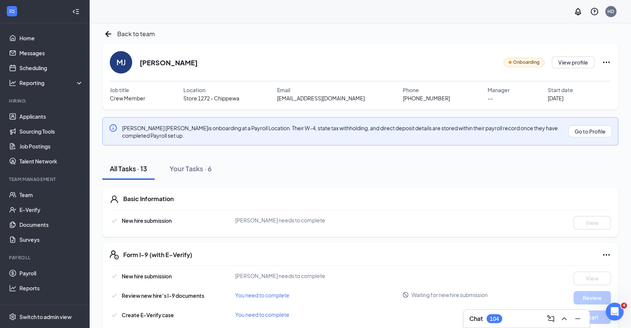
click at [608, 63] on icon "Ellipses" at bounding box center [606, 62] width 9 height 9
click at [449, 57] on div "[PERSON_NAME] Onboarding View profile" at bounding box center [360, 62] width 501 height 22
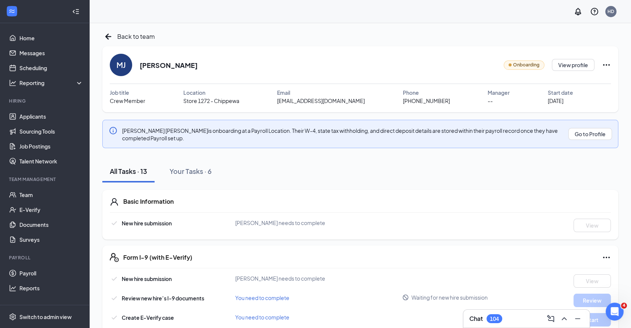
scroll to position [0, 0]
